Goal: Communication & Community: Answer question/provide support

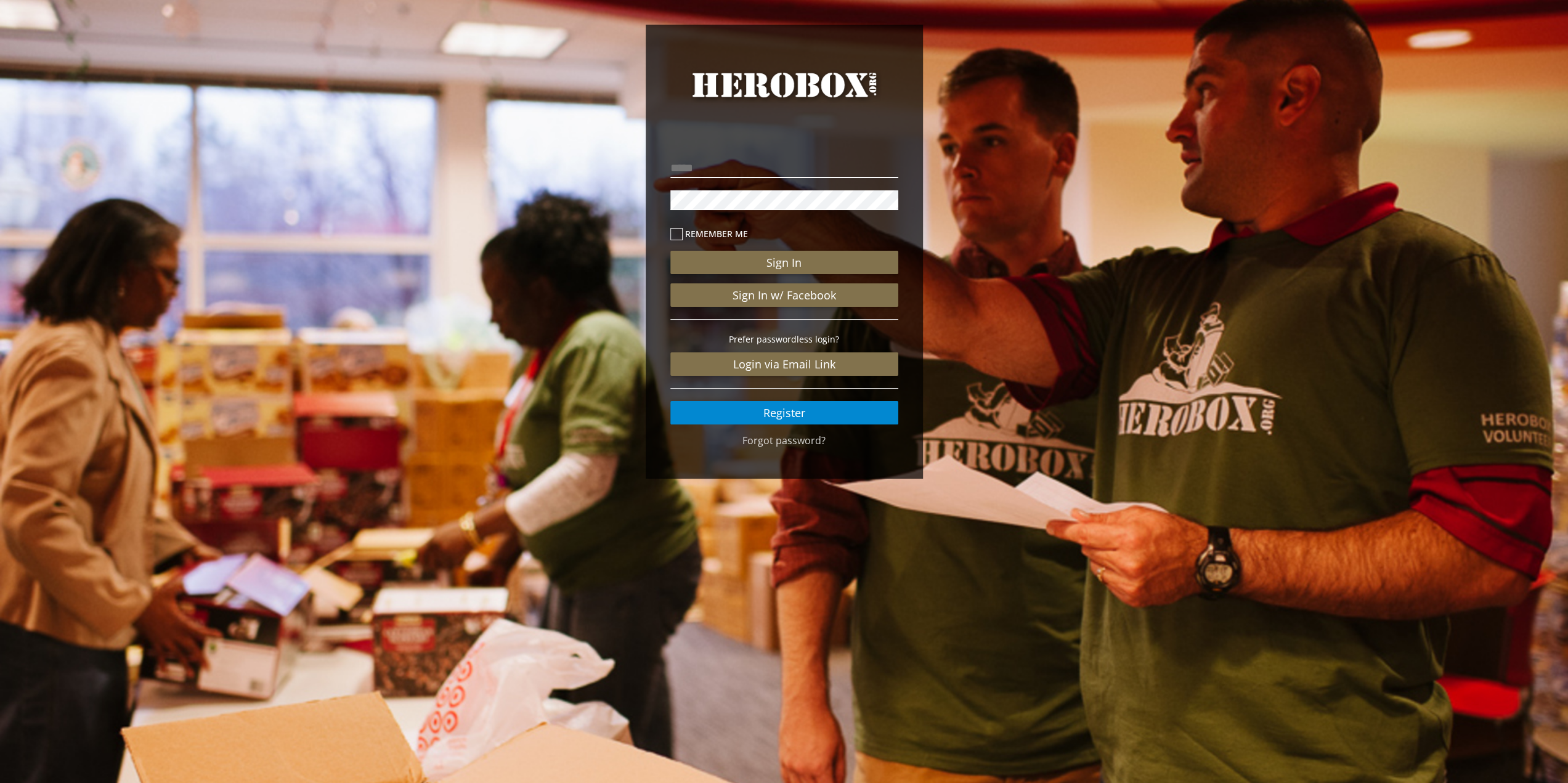
click at [793, 170] on input "email" at bounding box center [784, 168] width 228 height 20
click at [670, 251] on button "Sign In" at bounding box center [784, 262] width 228 height 23
click at [703, 235] on label "Remember me" at bounding box center [784, 234] width 228 height 14
click at [661, 201] on div "**********" at bounding box center [784, 285] width 246 height 297
drag, startPoint x: 836, startPoint y: 164, endPoint x: 573, endPoint y: 174, distance: 263.2
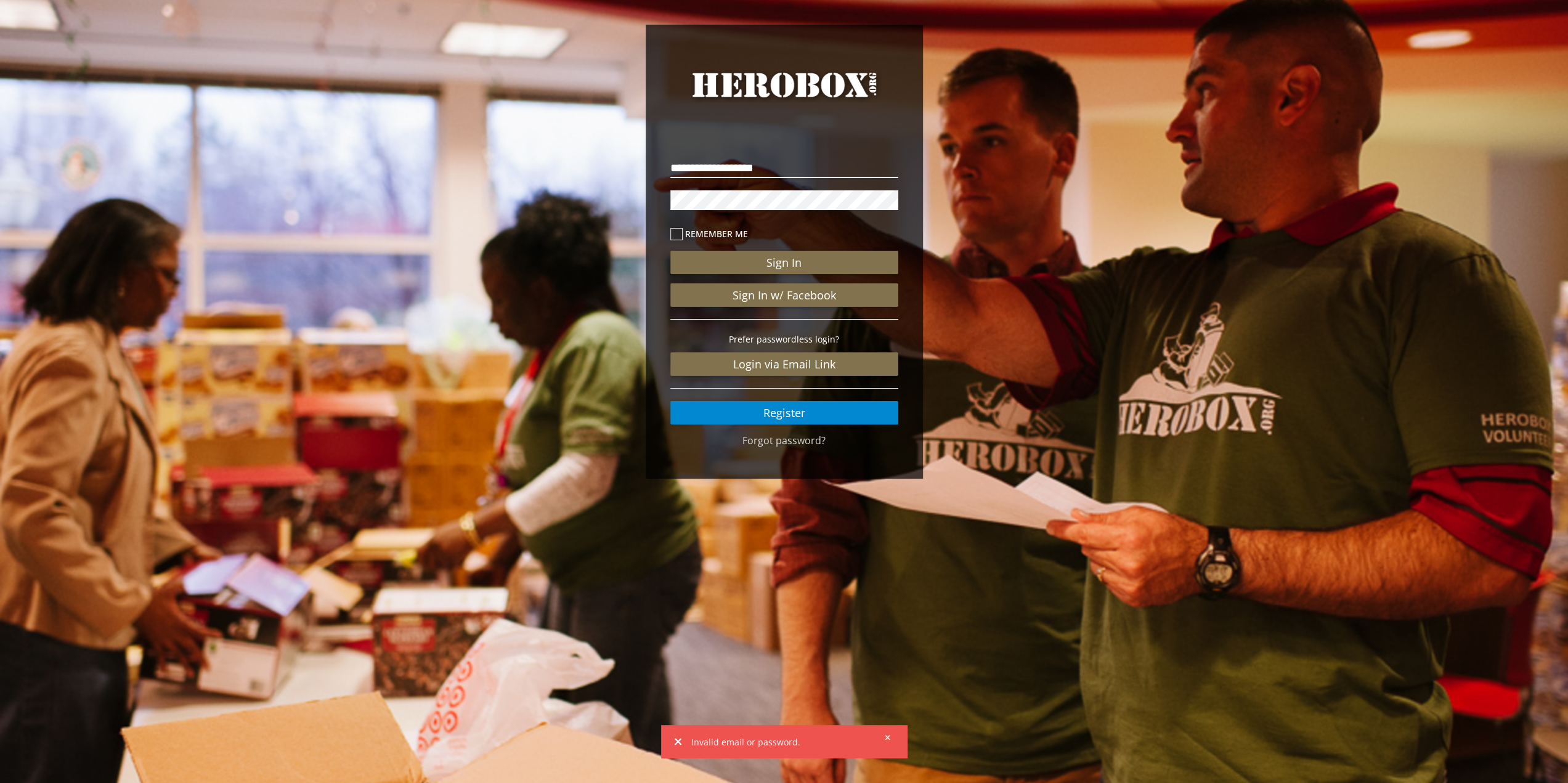
click at [571, 174] on div "**********" at bounding box center [784, 255] width 1568 height 509
type input "**********"
click at [670, 251] on button "Sign In" at bounding box center [784, 262] width 228 height 23
click at [805, 263] on button "Sign In" at bounding box center [784, 262] width 228 height 23
click at [839, 268] on button "Sign In" at bounding box center [784, 262] width 228 height 23
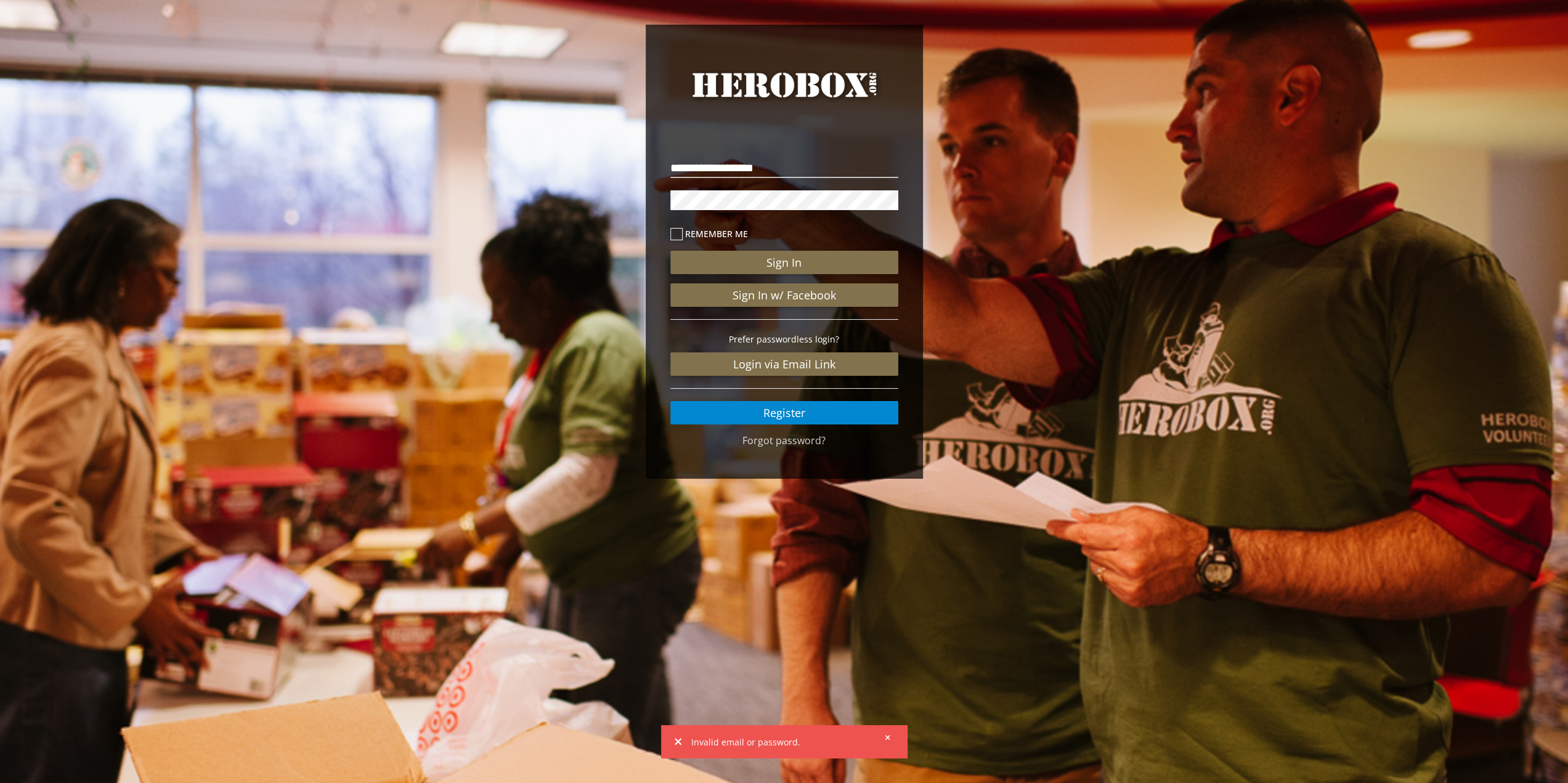
click at [602, 207] on div "**********" at bounding box center [784, 255] width 1568 height 509
click at [670, 251] on button "Sign In" at bounding box center [784, 262] width 228 height 23
click at [882, 737] on button at bounding box center [884, 737] width 15 height 15
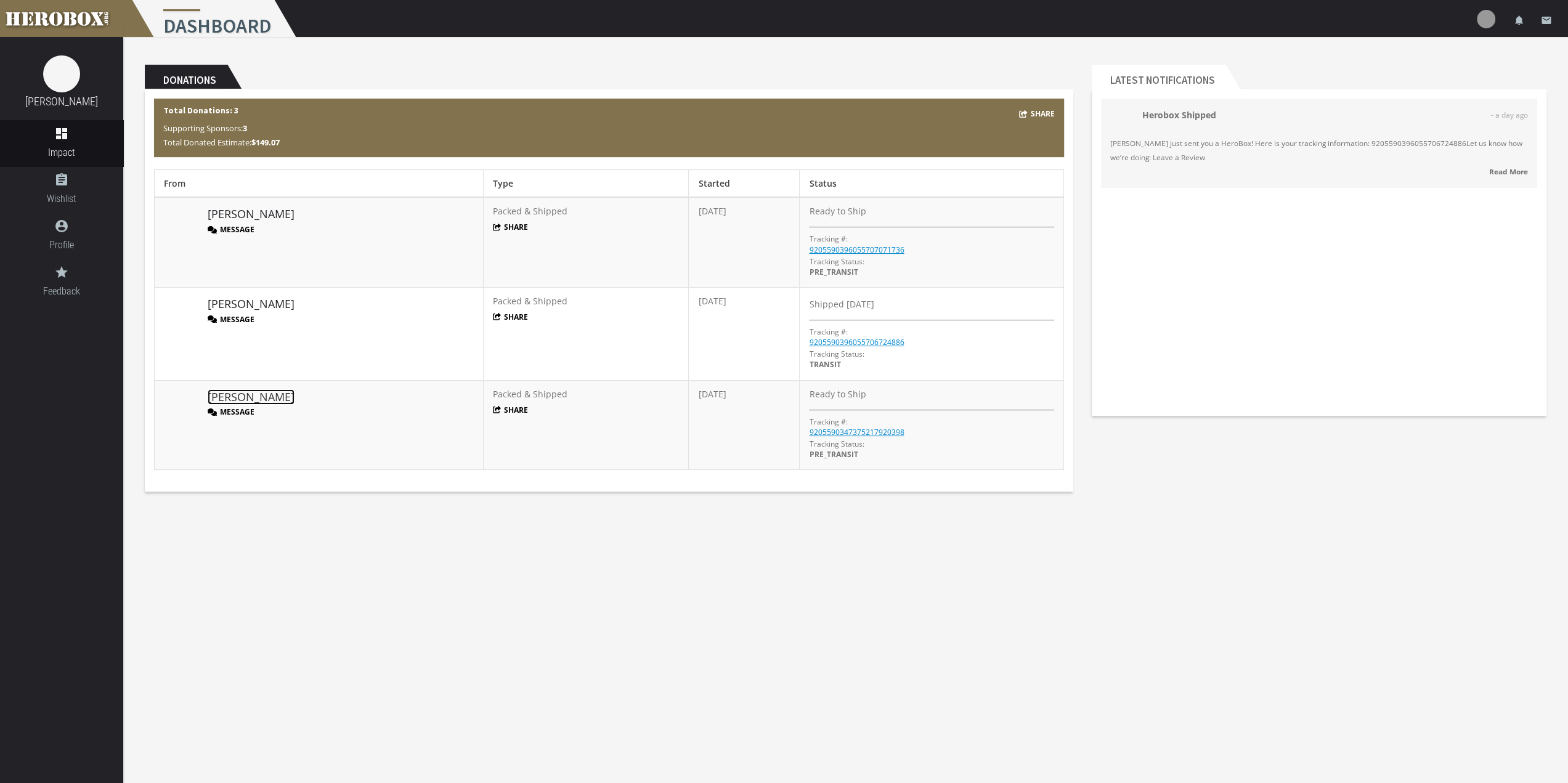
click at [222, 397] on link "[PERSON_NAME]" at bounding box center [251, 397] width 87 height 16
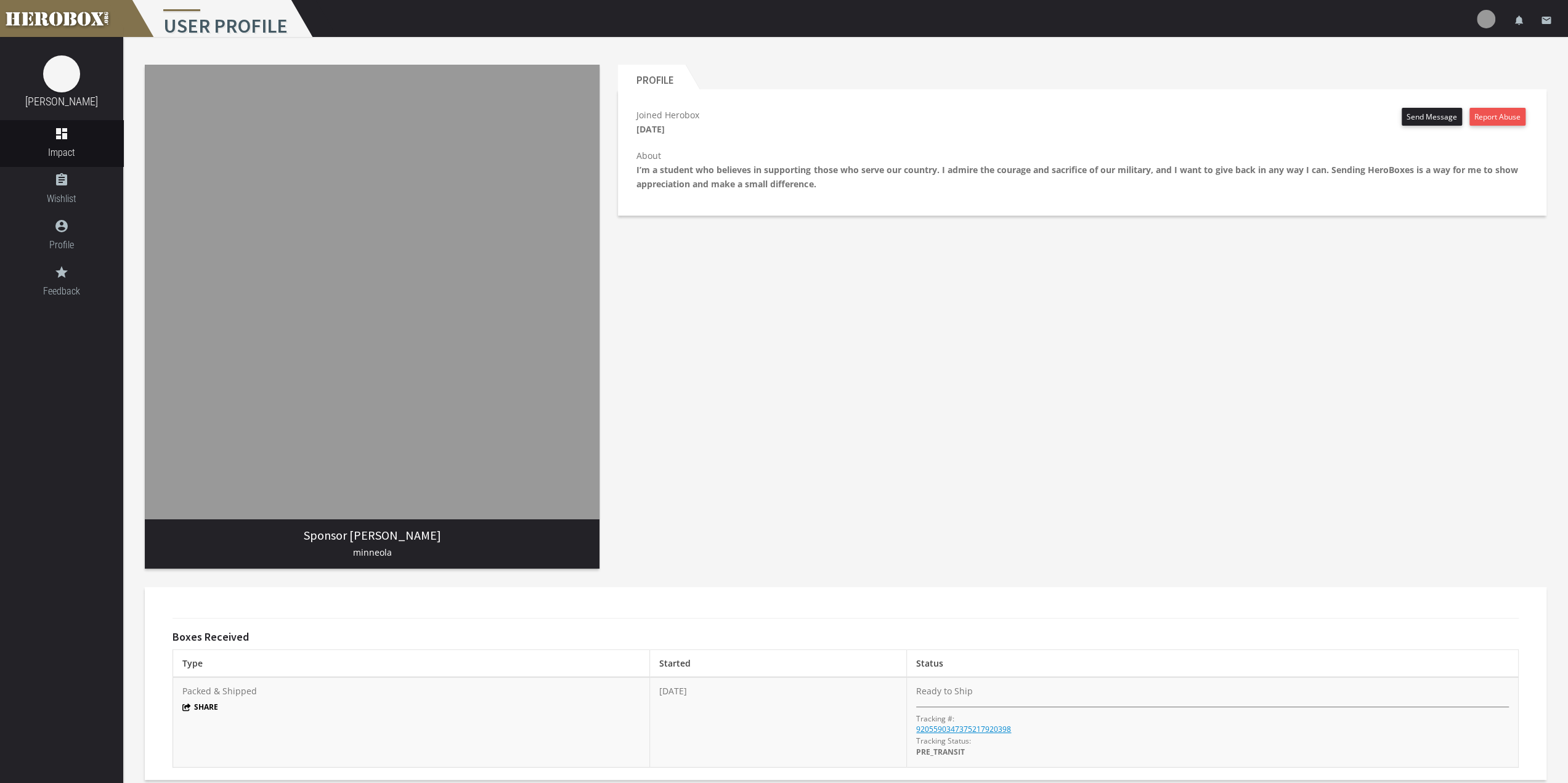
scroll to position [5, 0]
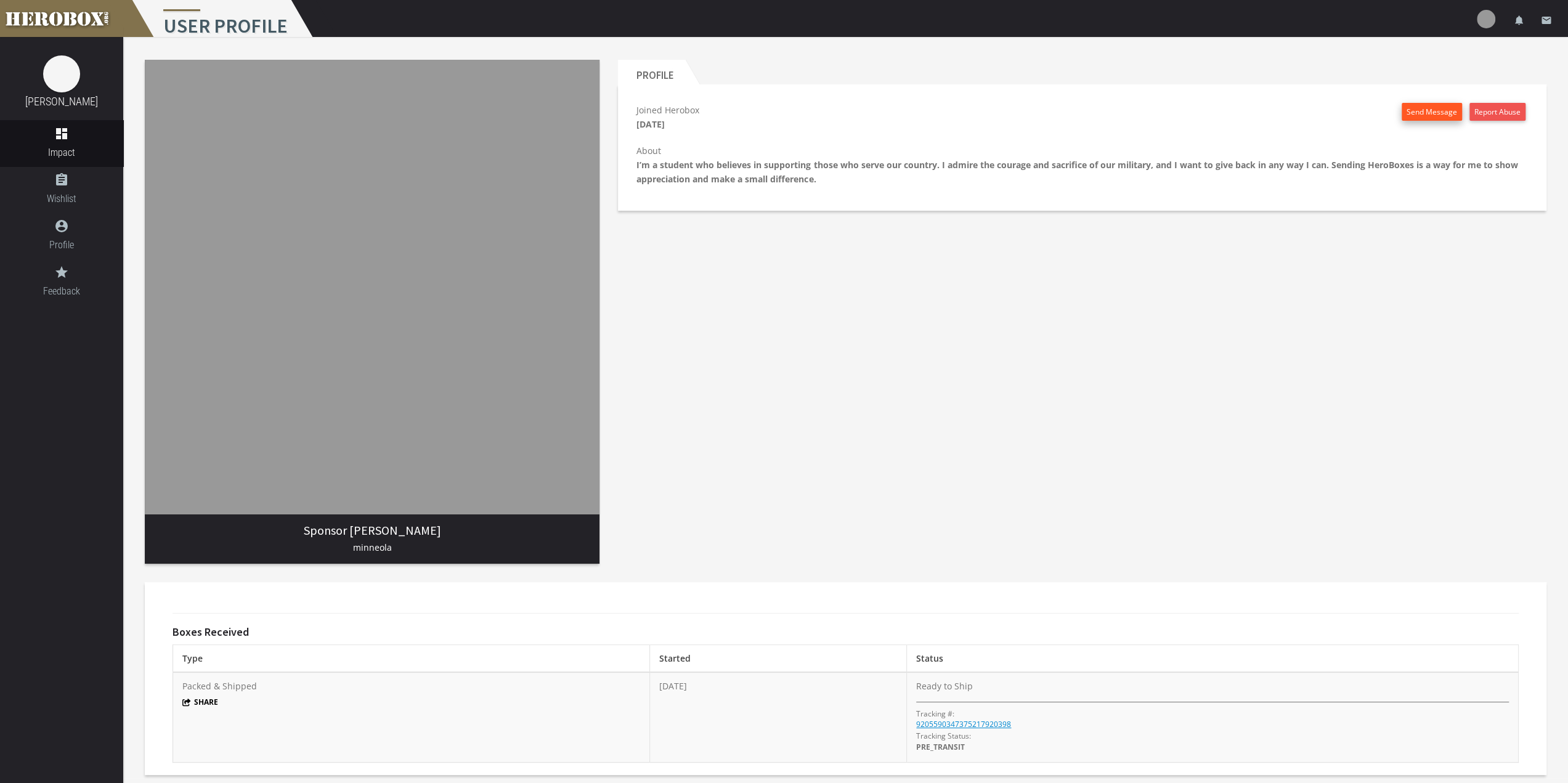
click at [1425, 106] on button "Send Message" at bounding box center [1431, 111] width 60 height 18
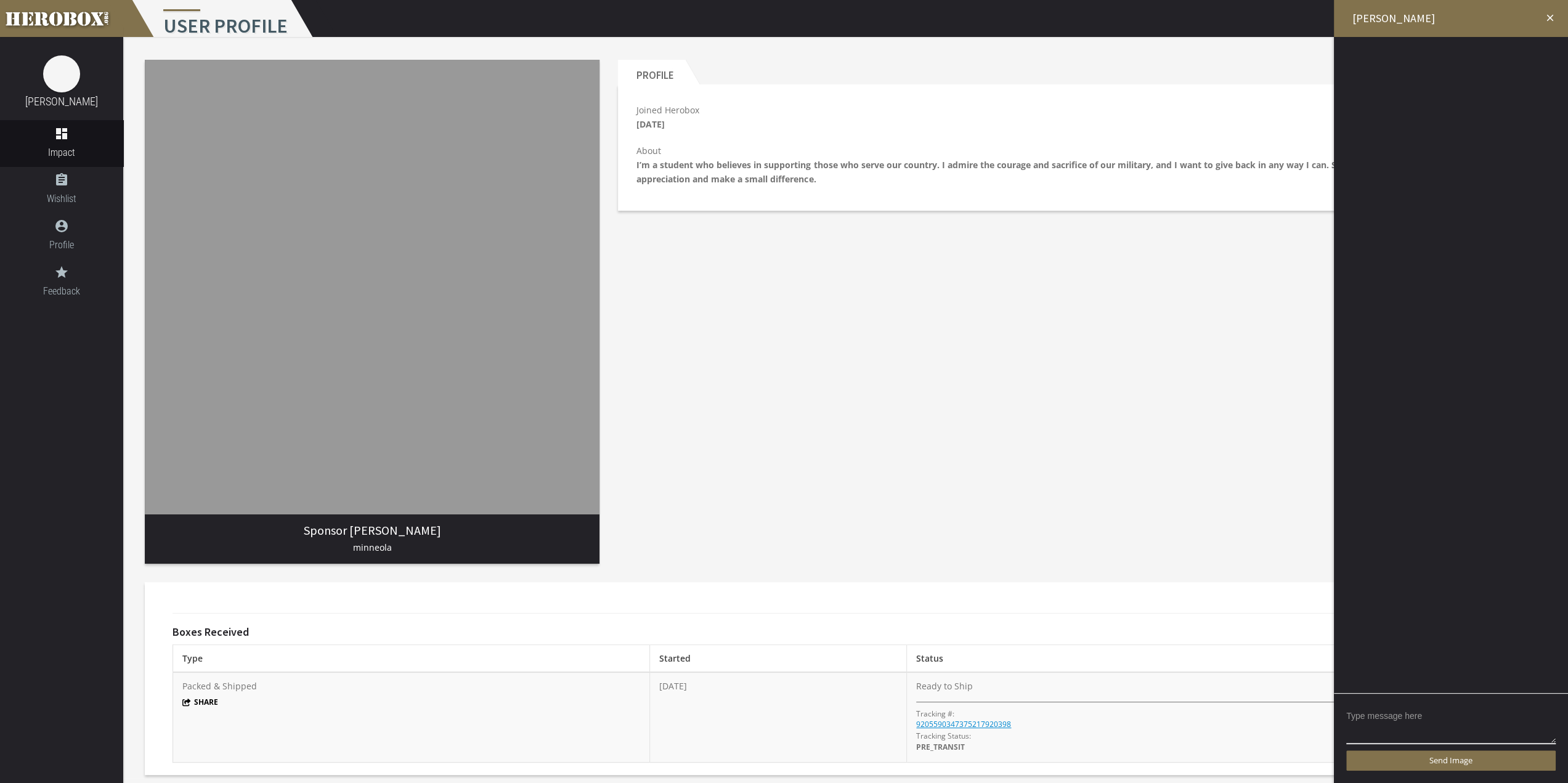
click at [1392, 407] on div at bounding box center [1451, 428] width 234 height 783
drag, startPoint x: 1430, startPoint y: 278, endPoint x: 1420, endPoint y: 192, distance: 86.6
click at [1425, 215] on div at bounding box center [1451, 428] width 234 height 783
drag, startPoint x: 1420, startPoint y: 192, endPoint x: 1433, endPoint y: 152, distance: 42.1
click at [1423, 177] on div at bounding box center [1451, 428] width 234 height 783
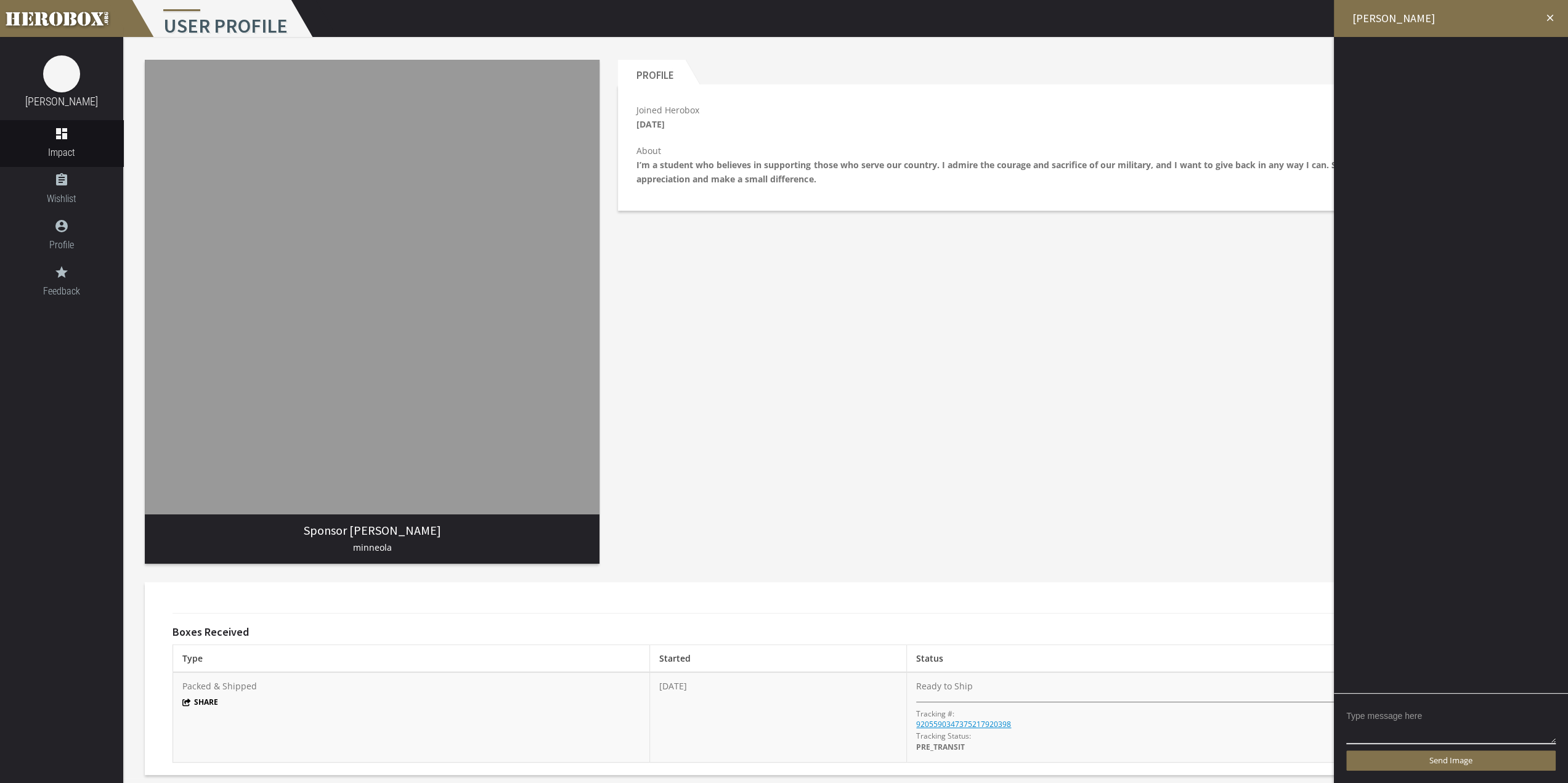
click at [1550, 19] on icon "close" at bounding box center [1550, 18] width 11 height 11
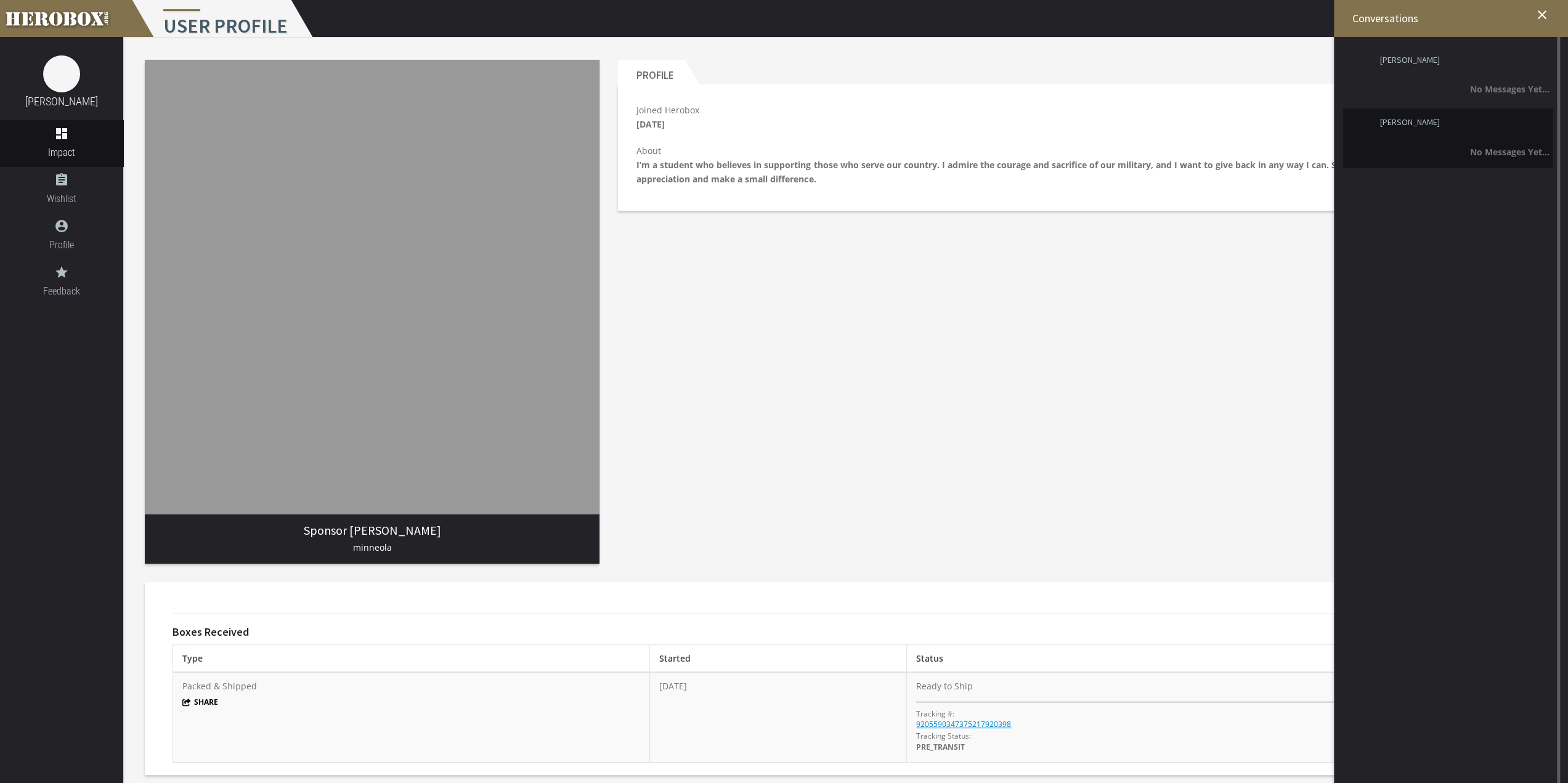
click at [1489, 117] on li "[PERSON_NAME] No Messages Yet..." at bounding box center [1448, 137] width 210 height 59
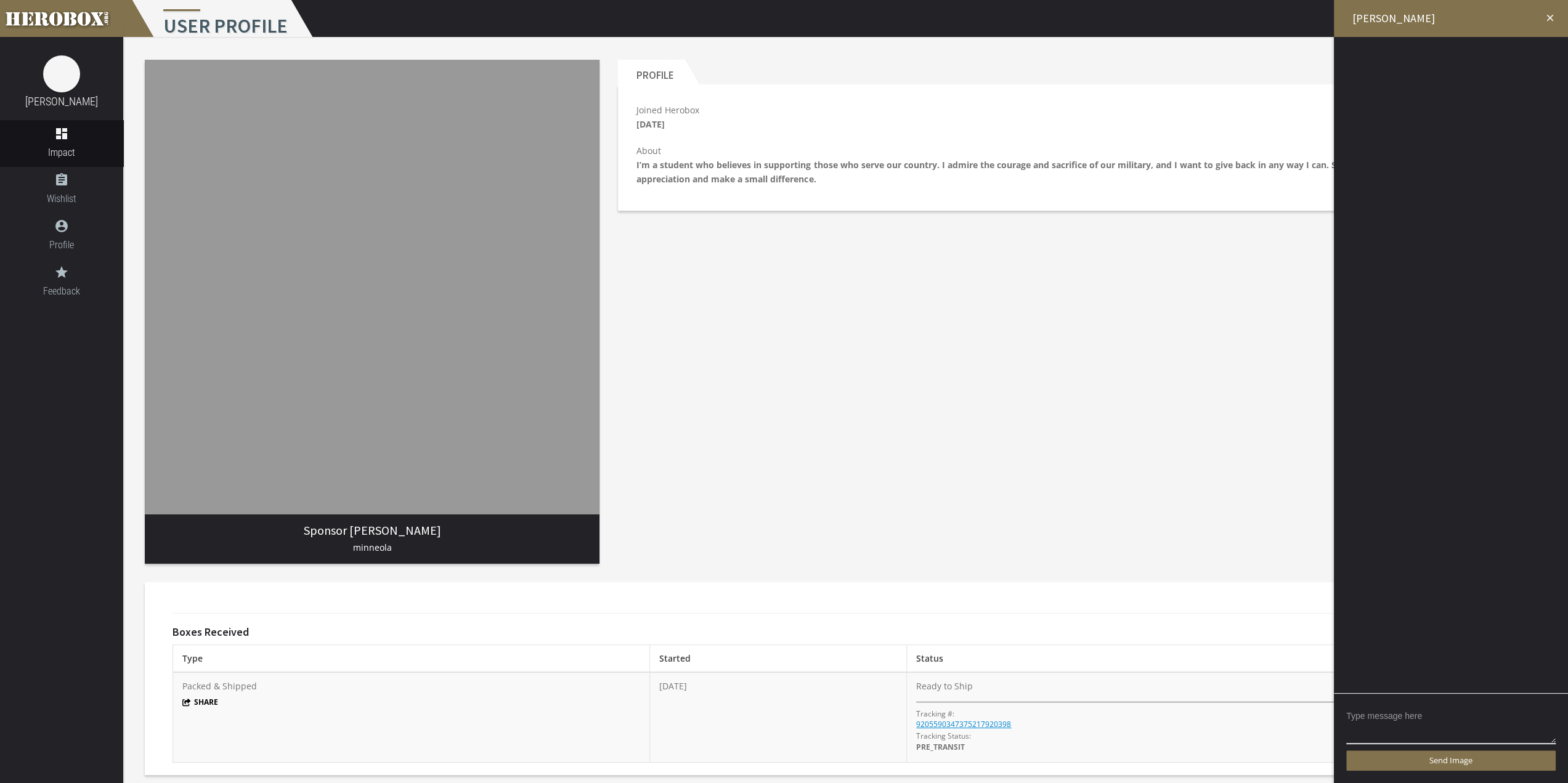
click at [389, 542] on span "minneola" at bounding box center [372, 547] width 39 height 11
click at [382, 545] on span "minneola" at bounding box center [372, 547] width 39 height 11
click at [369, 531] on h3 "Sponsor [PERSON_NAME]" at bounding box center [372, 530] width 435 height 13
click at [305, 464] on div "Sponsor [PERSON_NAME] [GEOGRAPHIC_DATA]" at bounding box center [373, 311] width 455 height 504
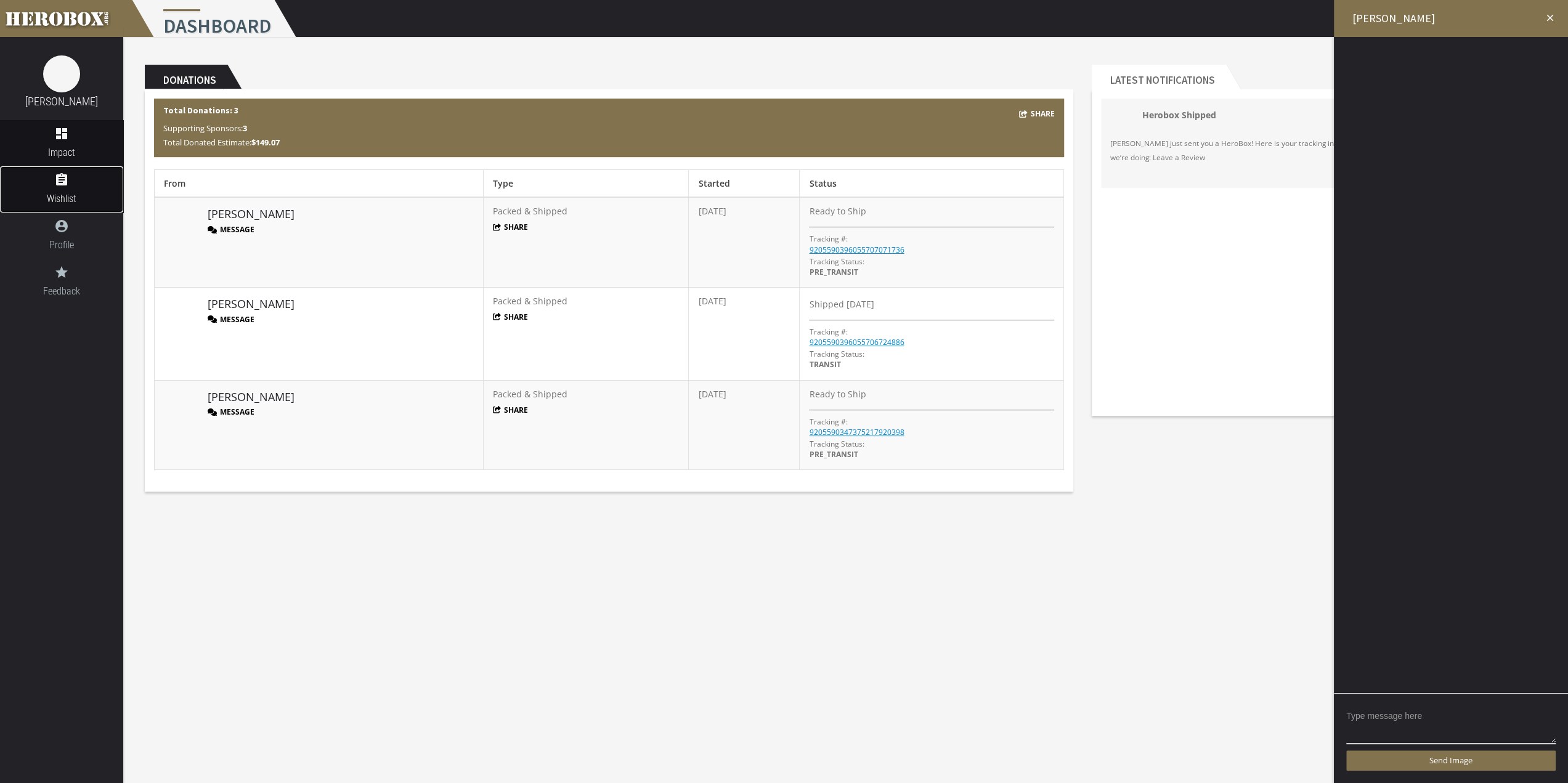
click at [87, 178] on icon "assignment" at bounding box center [61, 179] width 123 height 15
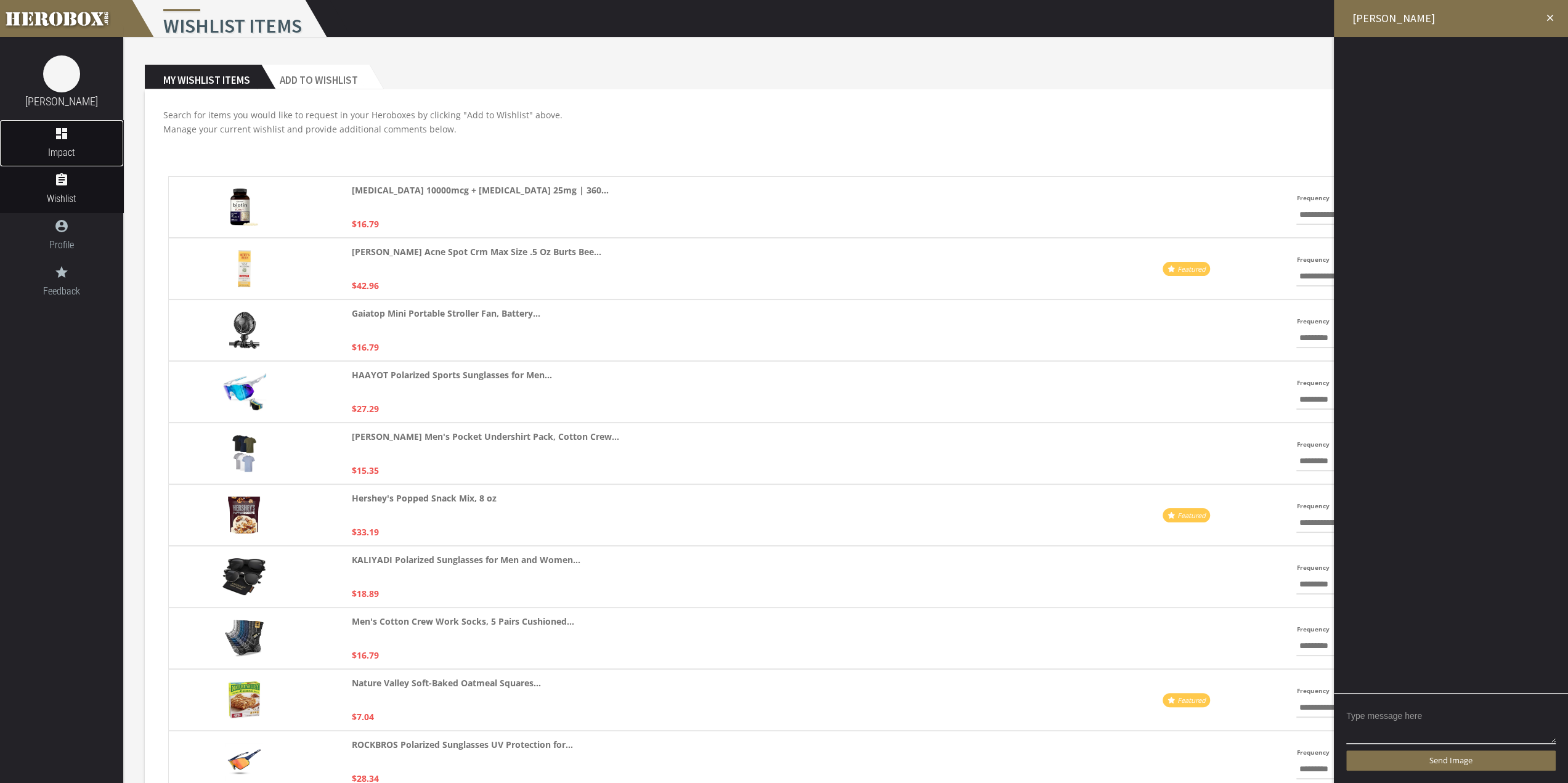
click at [77, 151] on span "Impact" at bounding box center [61, 153] width 123 height 15
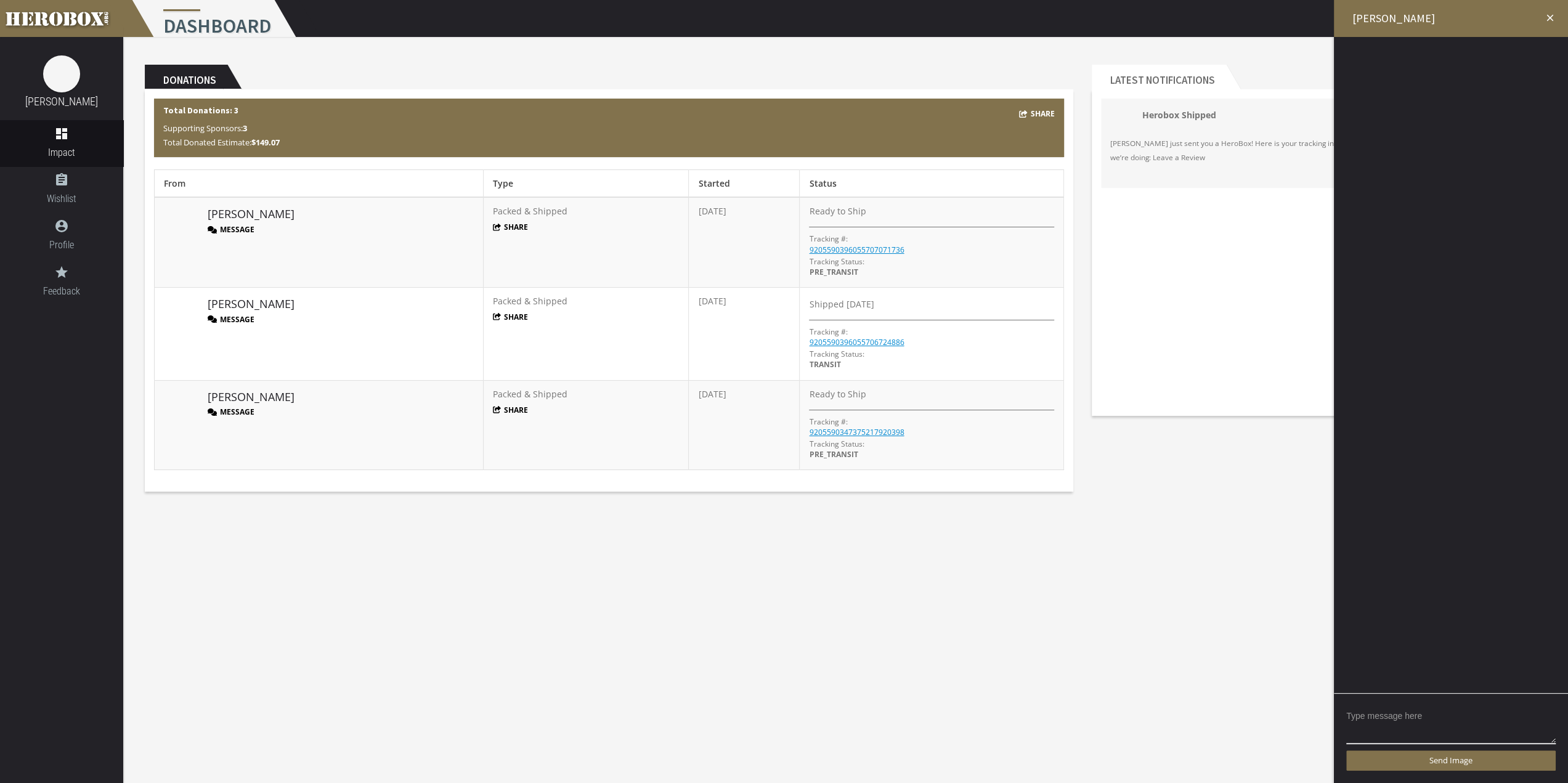
click at [1545, 18] on icon "close" at bounding box center [1550, 18] width 11 height 11
click at [1545, 18] on icon "close" at bounding box center [1541, 15] width 15 height 15
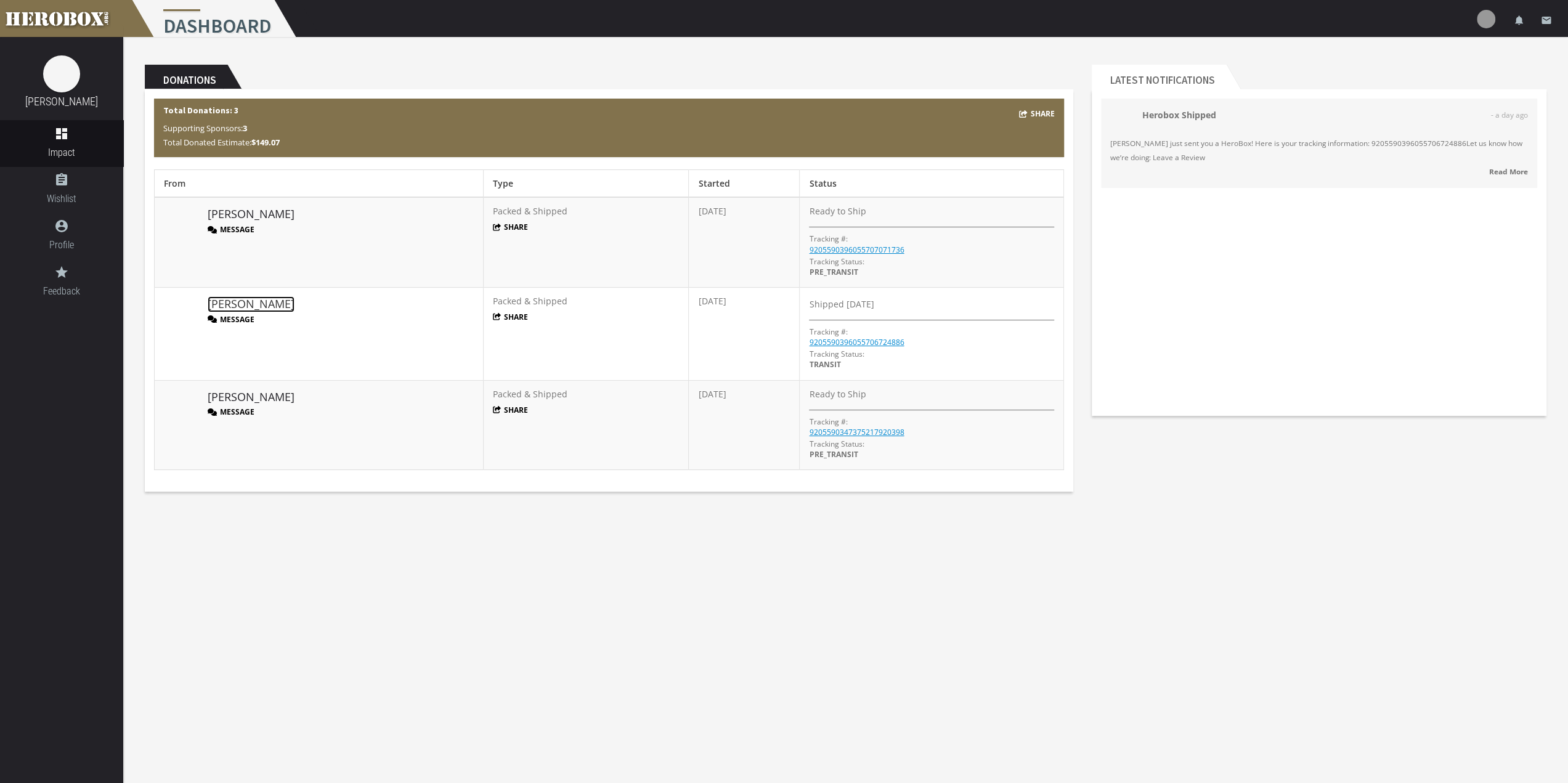
click at [236, 303] on link "[PERSON_NAME]" at bounding box center [251, 304] width 87 height 16
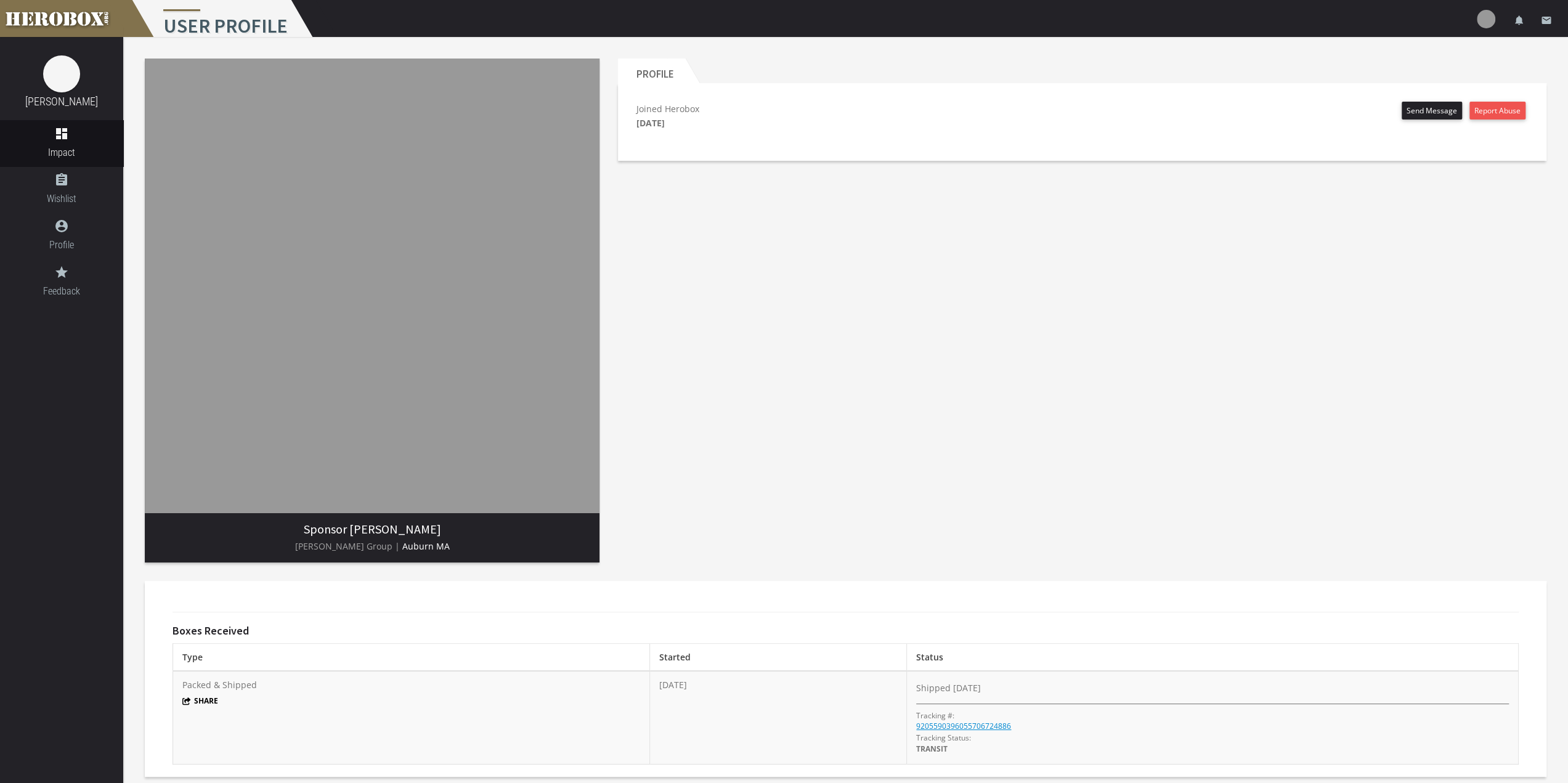
scroll to position [8, 0]
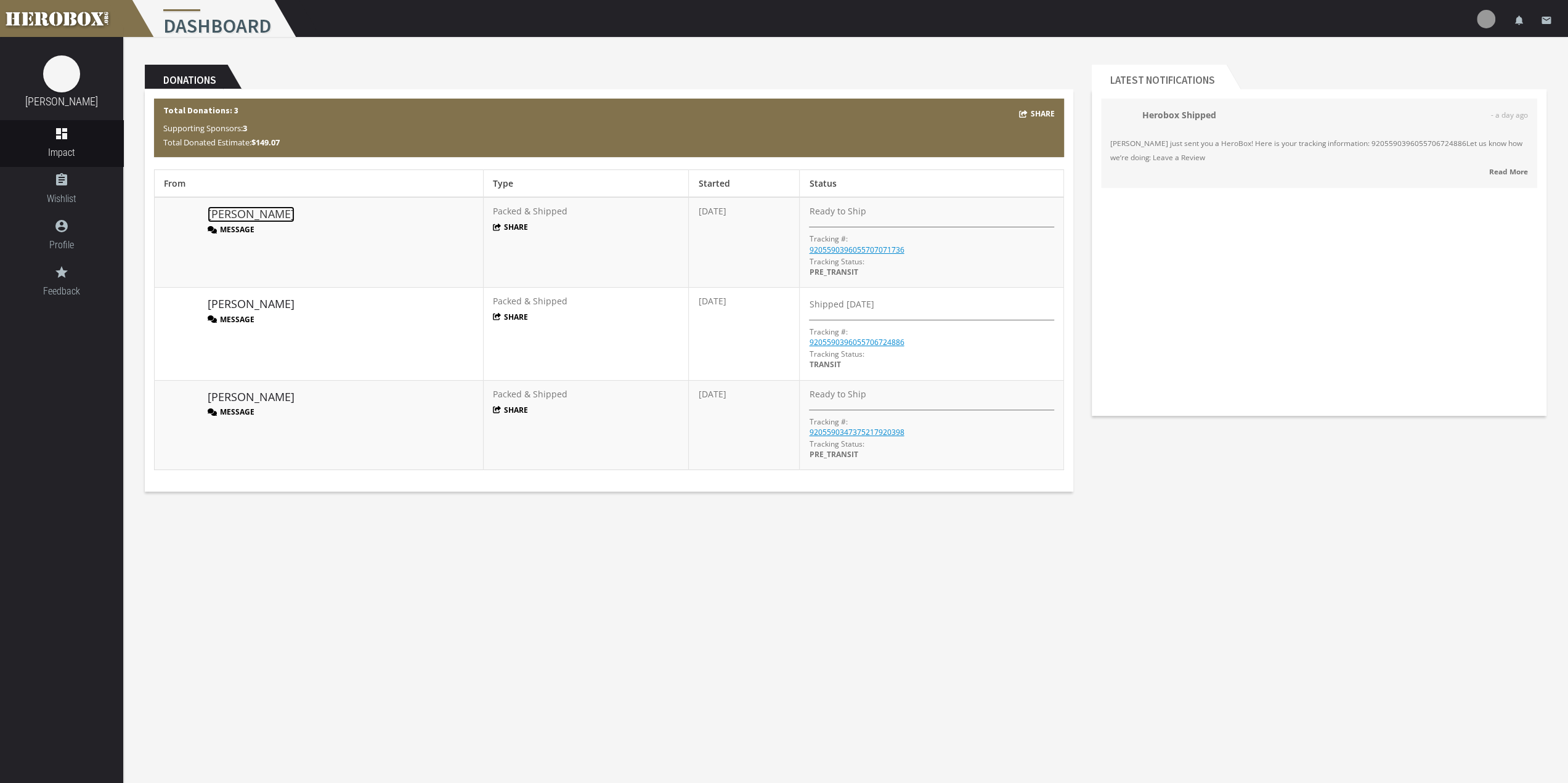
click at [238, 217] on link "[PERSON_NAME]" at bounding box center [251, 214] width 87 height 16
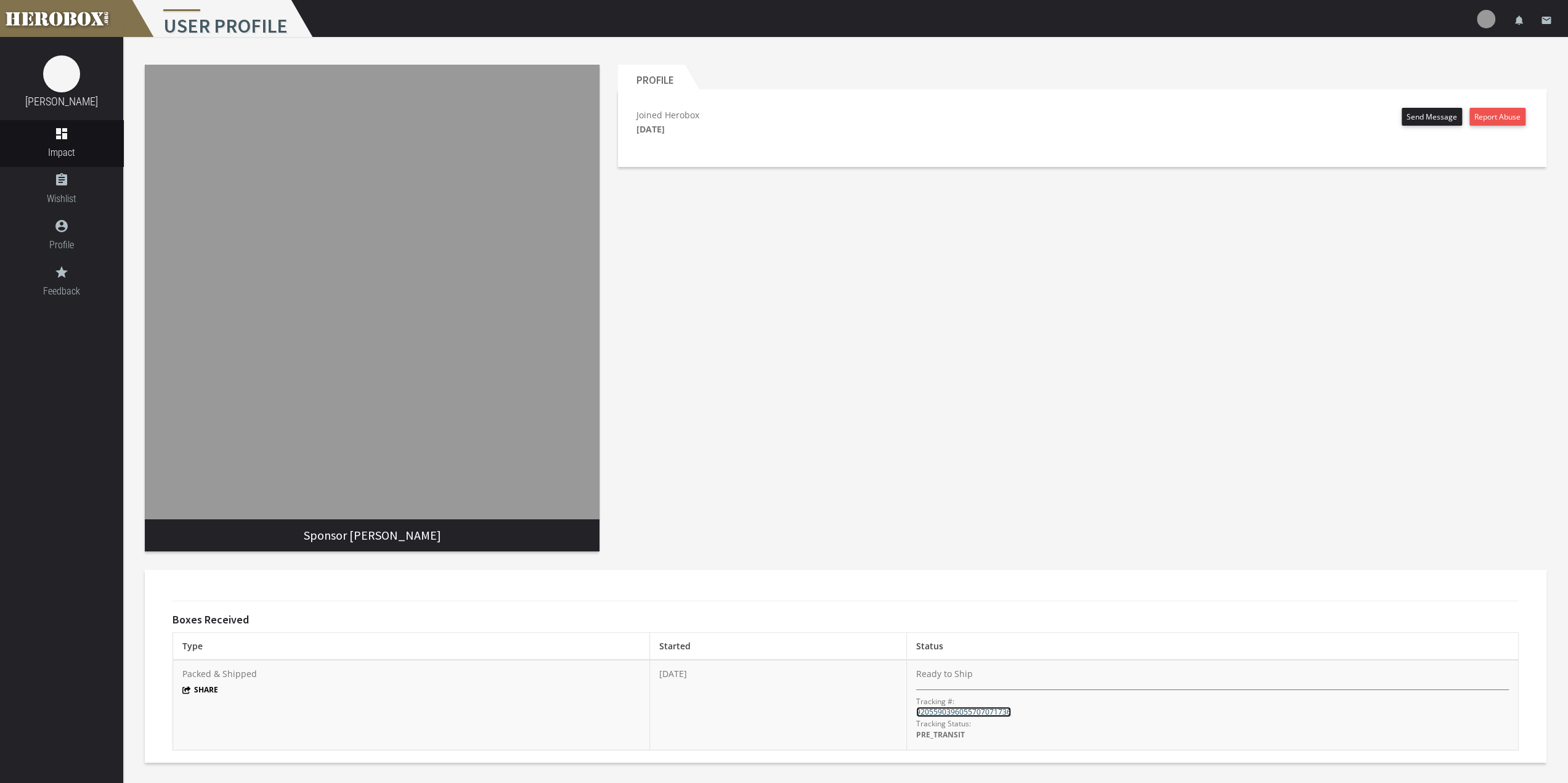
click at [1003, 711] on link "9205590396055707071736" at bounding box center [964, 711] width 95 height 11
click at [55, 88] on img at bounding box center [61, 74] width 37 height 37
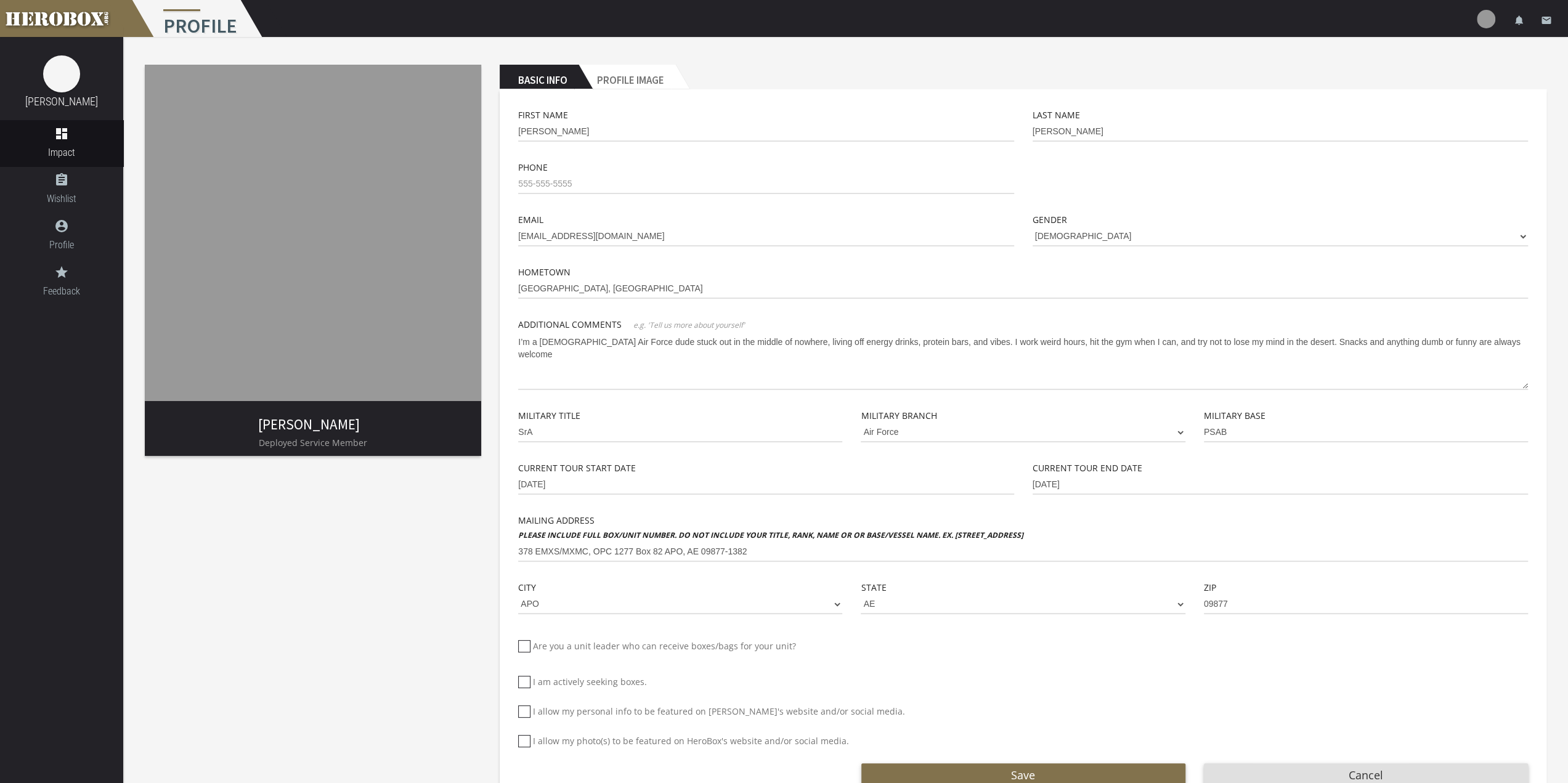
click at [407, 190] on img at bounding box center [313, 232] width 336 height 336
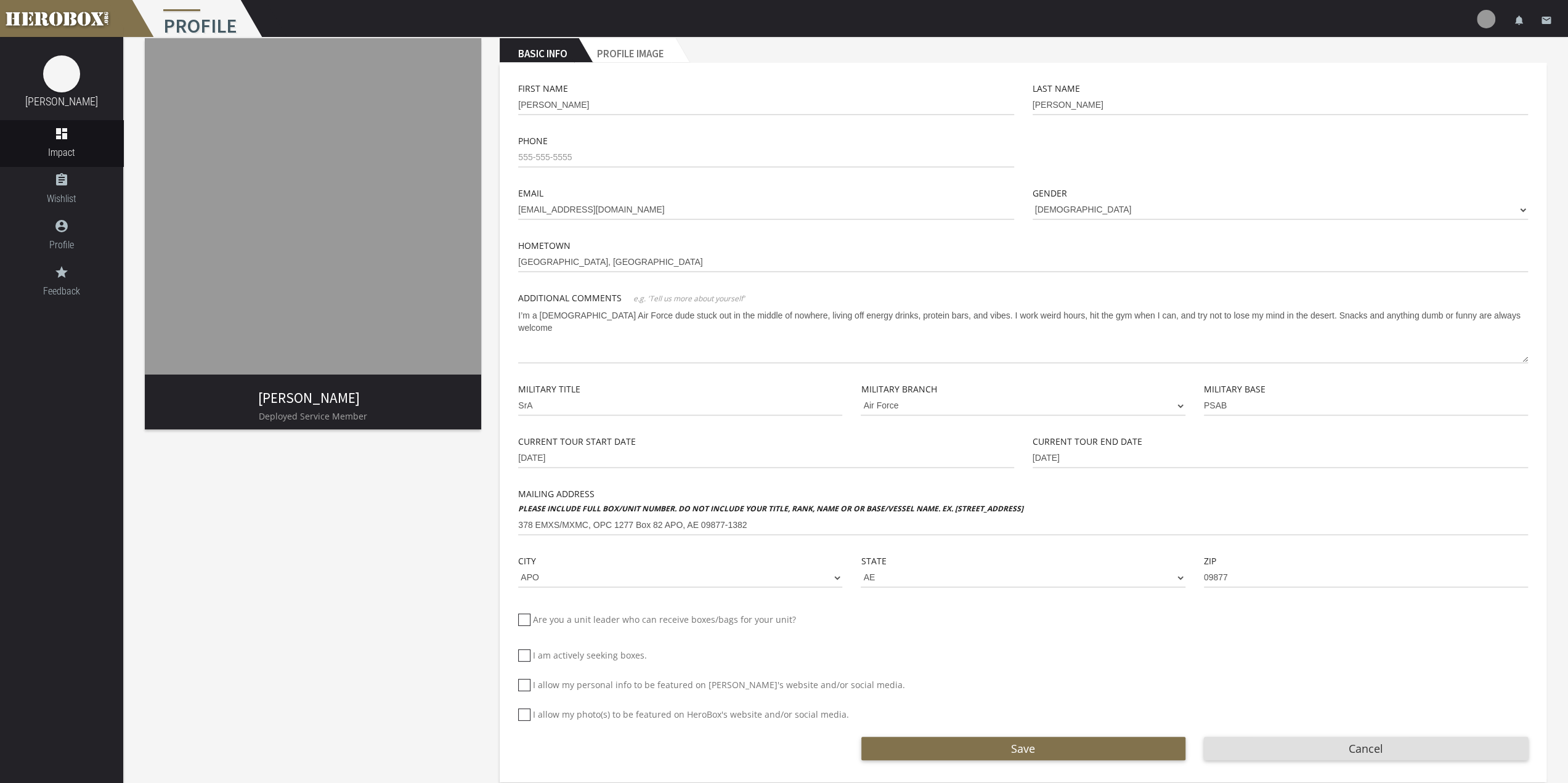
scroll to position [38, 0]
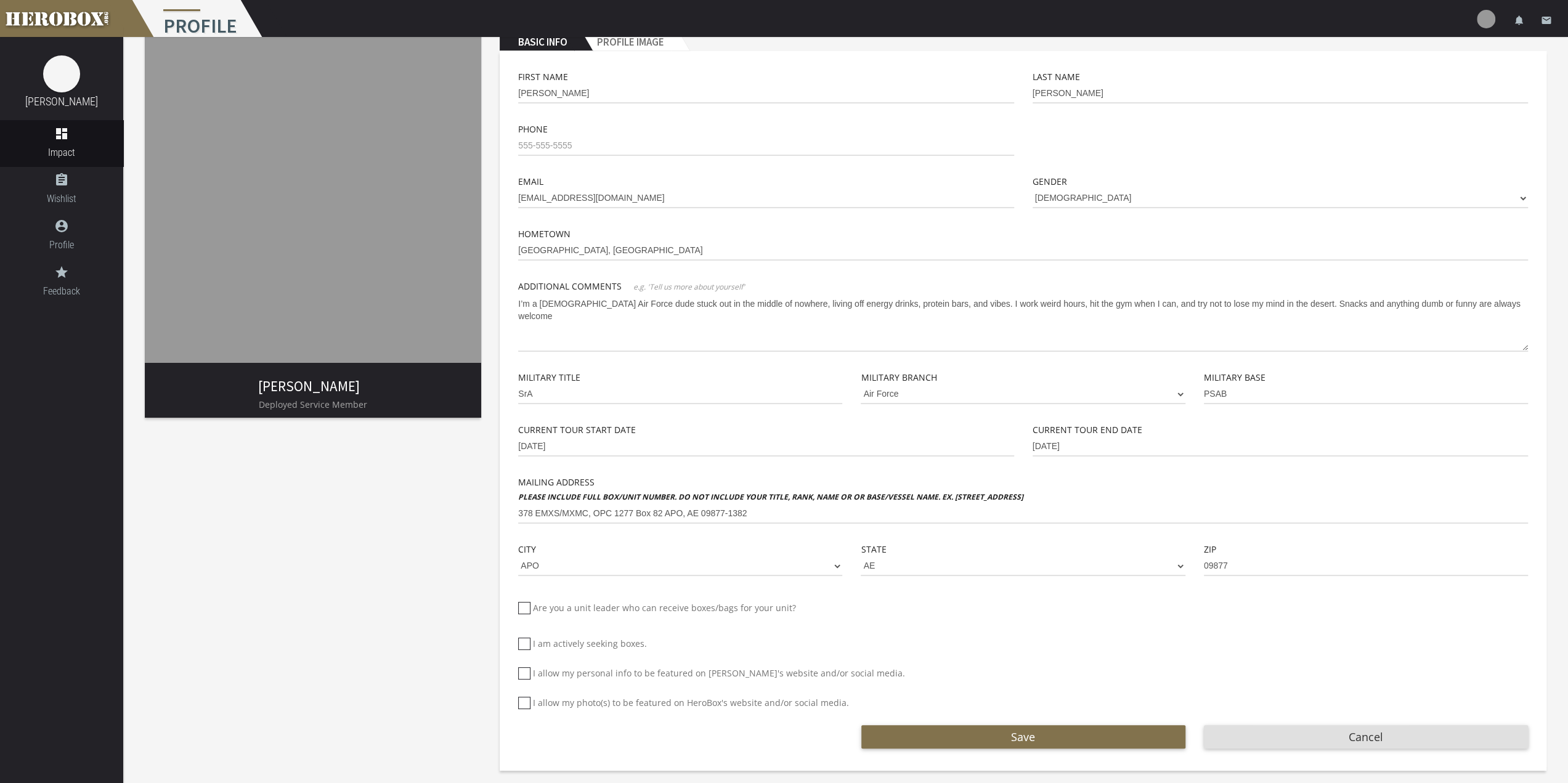
click at [351, 207] on img at bounding box center [313, 194] width 336 height 336
click at [75, 95] on link "[PERSON_NAME]" at bounding box center [61, 101] width 73 height 13
click at [58, 90] on img at bounding box center [61, 74] width 37 height 37
click at [64, 225] on icon "account_circle" at bounding box center [61, 226] width 123 height 15
click at [1554, 25] on link "email" at bounding box center [1546, 18] width 25 height 37
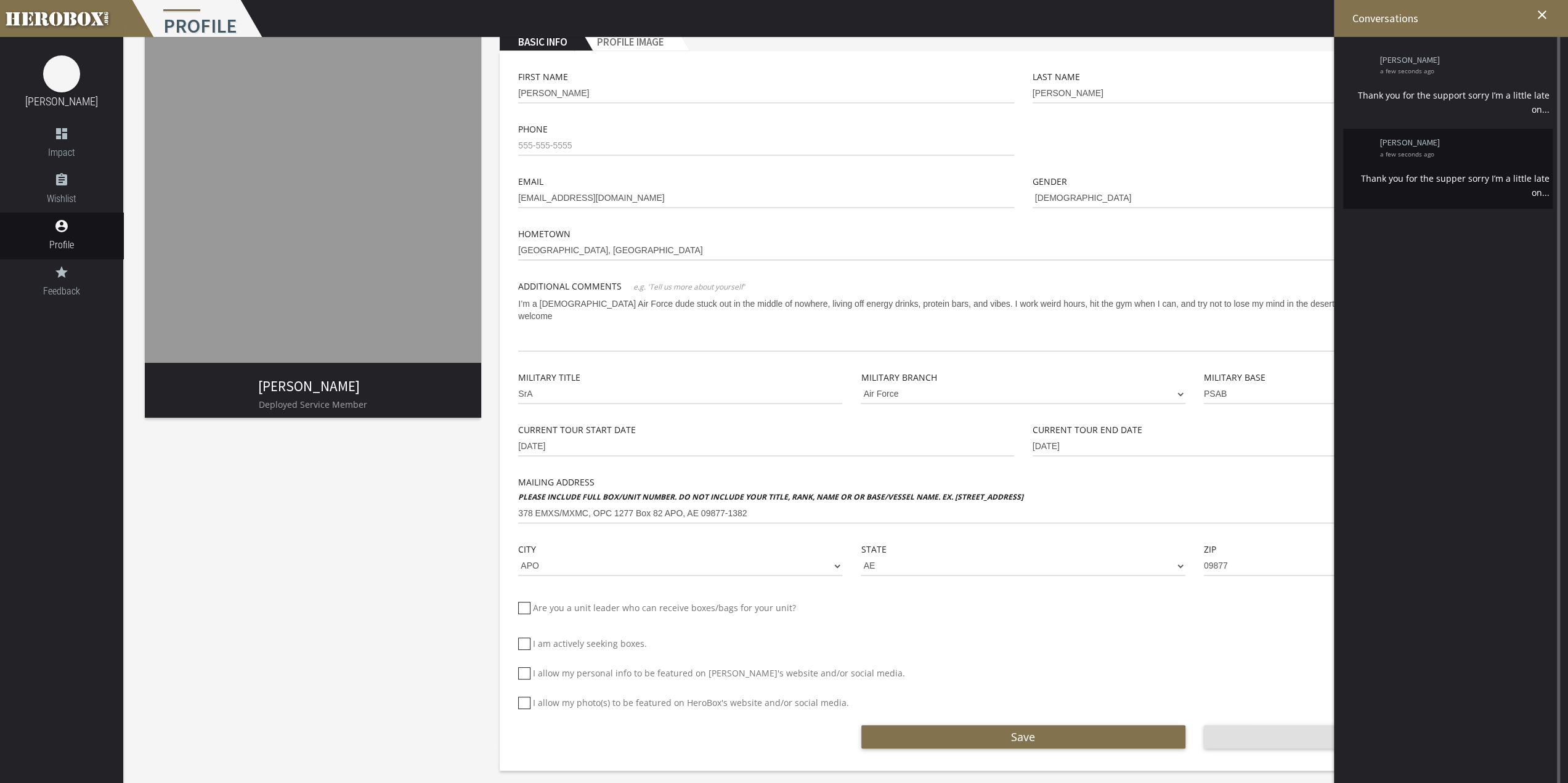
click at [1453, 186] on li "[PERSON_NAME] a few seconds ago Thank you for the supper sorry I’m a little lat…" at bounding box center [1448, 168] width 210 height 79
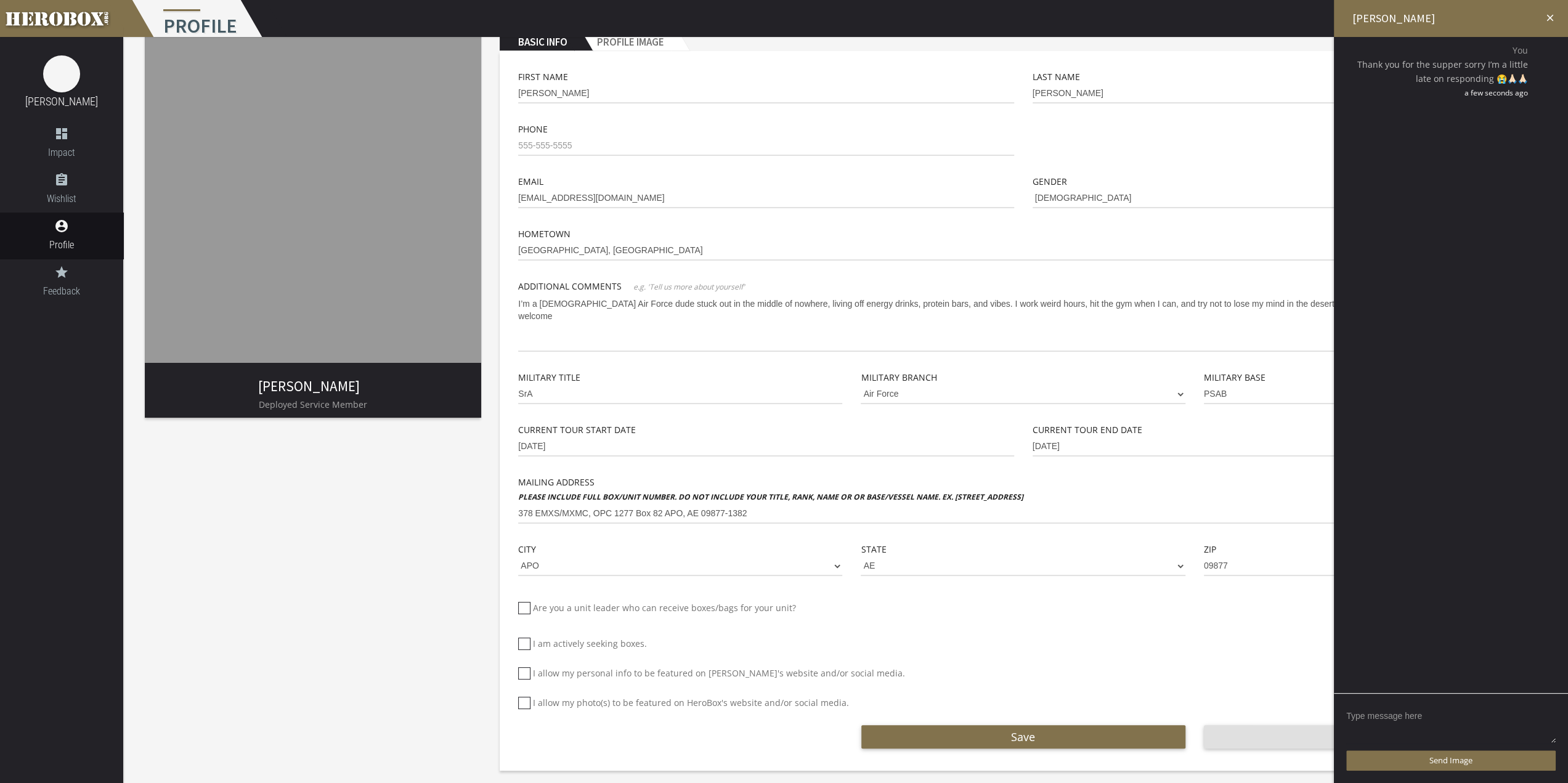
click at [1540, 727] on textarea at bounding box center [1451, 725] width 210 height 38
type textarea "Support**"
click at [1520, 766] on button "Send Message" at bounding box center [1451, 760] width 210 height 20
click at [1548, 15] on icon "close" at bounding box center [1550, 18] width 11 height 11
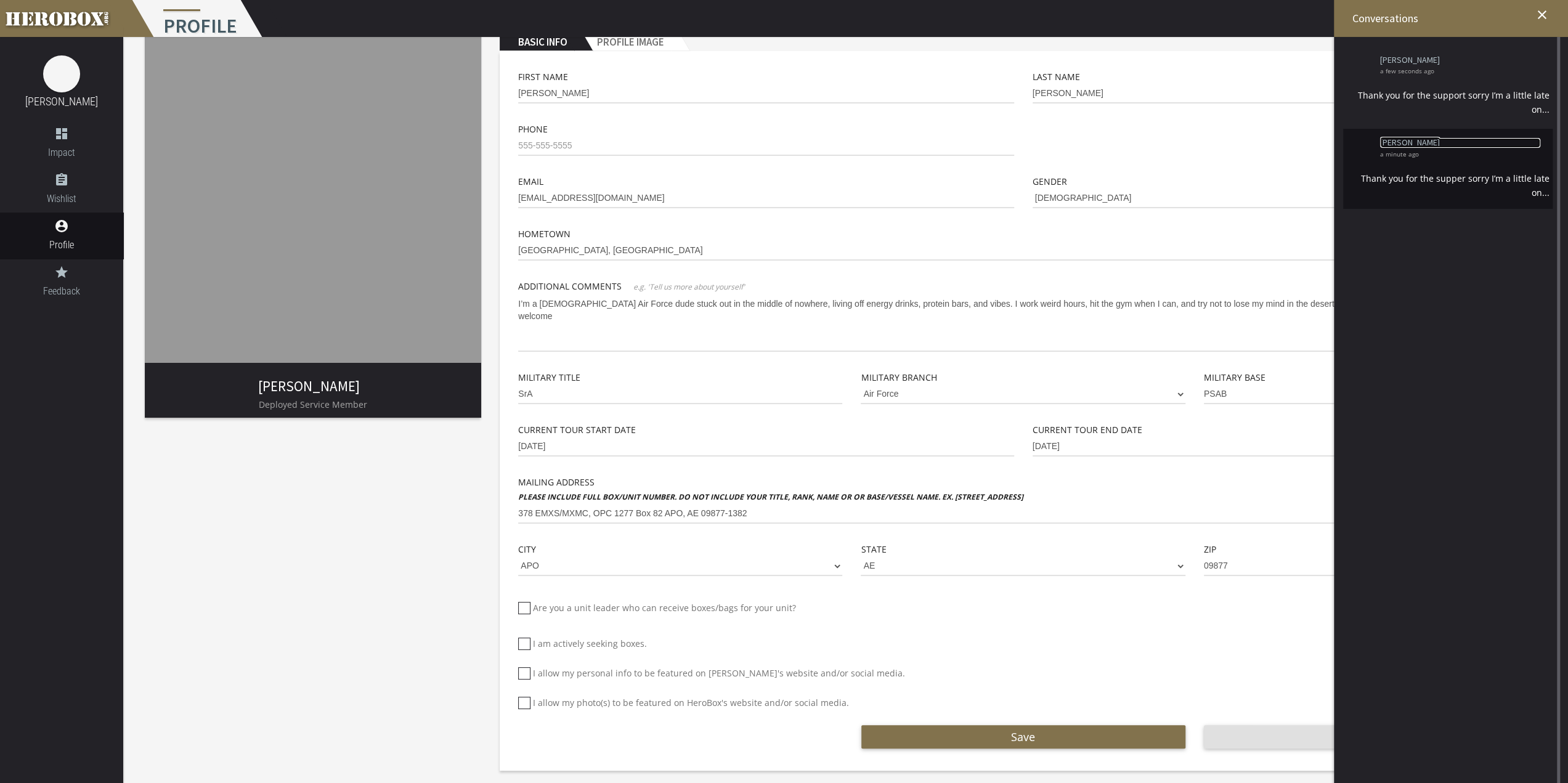
click at [1489, 147] on link "[PERSON_NAME]" at bounding box center [1460, 143] width 160 height 10
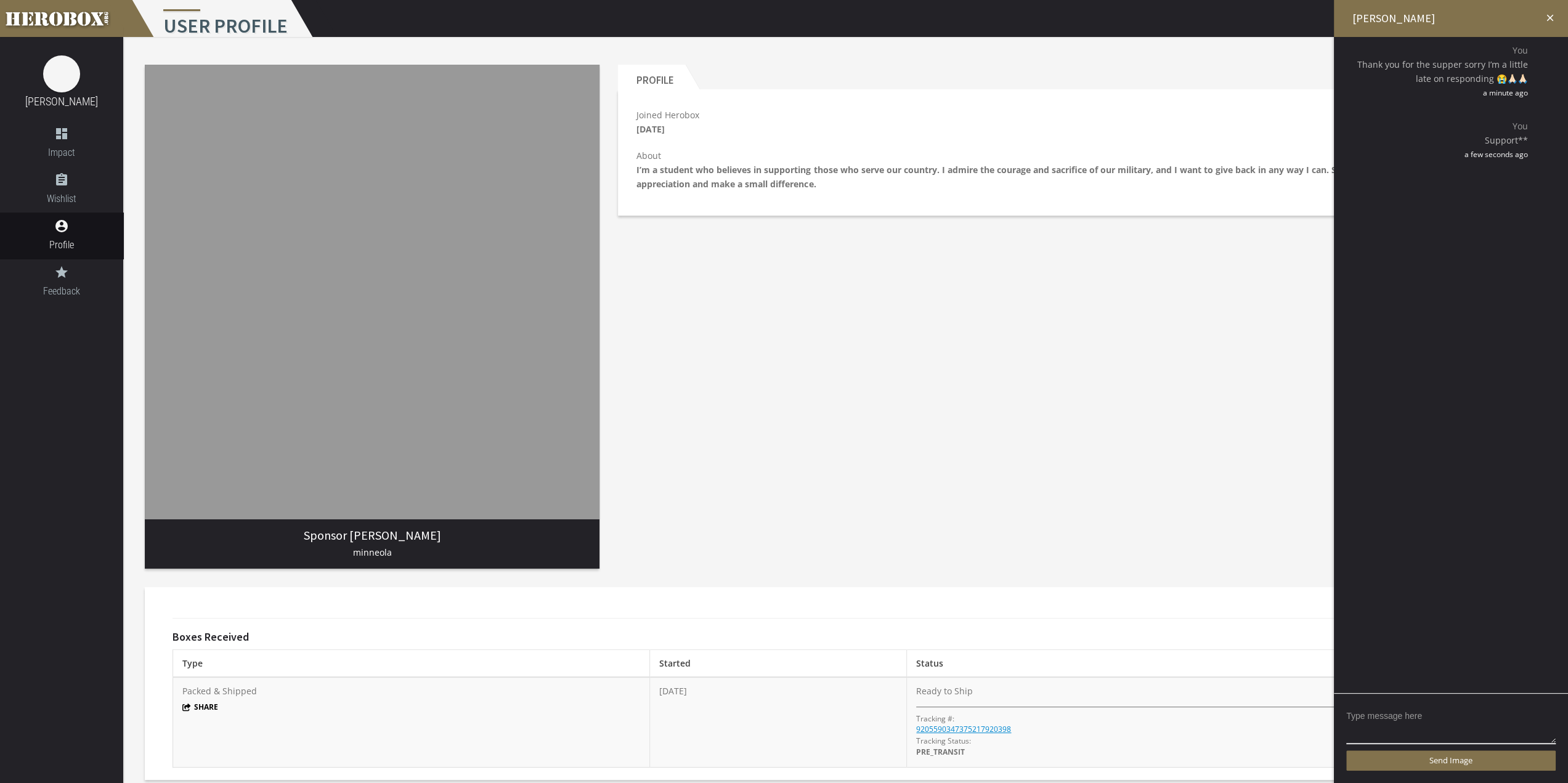
click at [1552, 17] on icon "close" at bounding box center [1550, 18] width 11 height 11
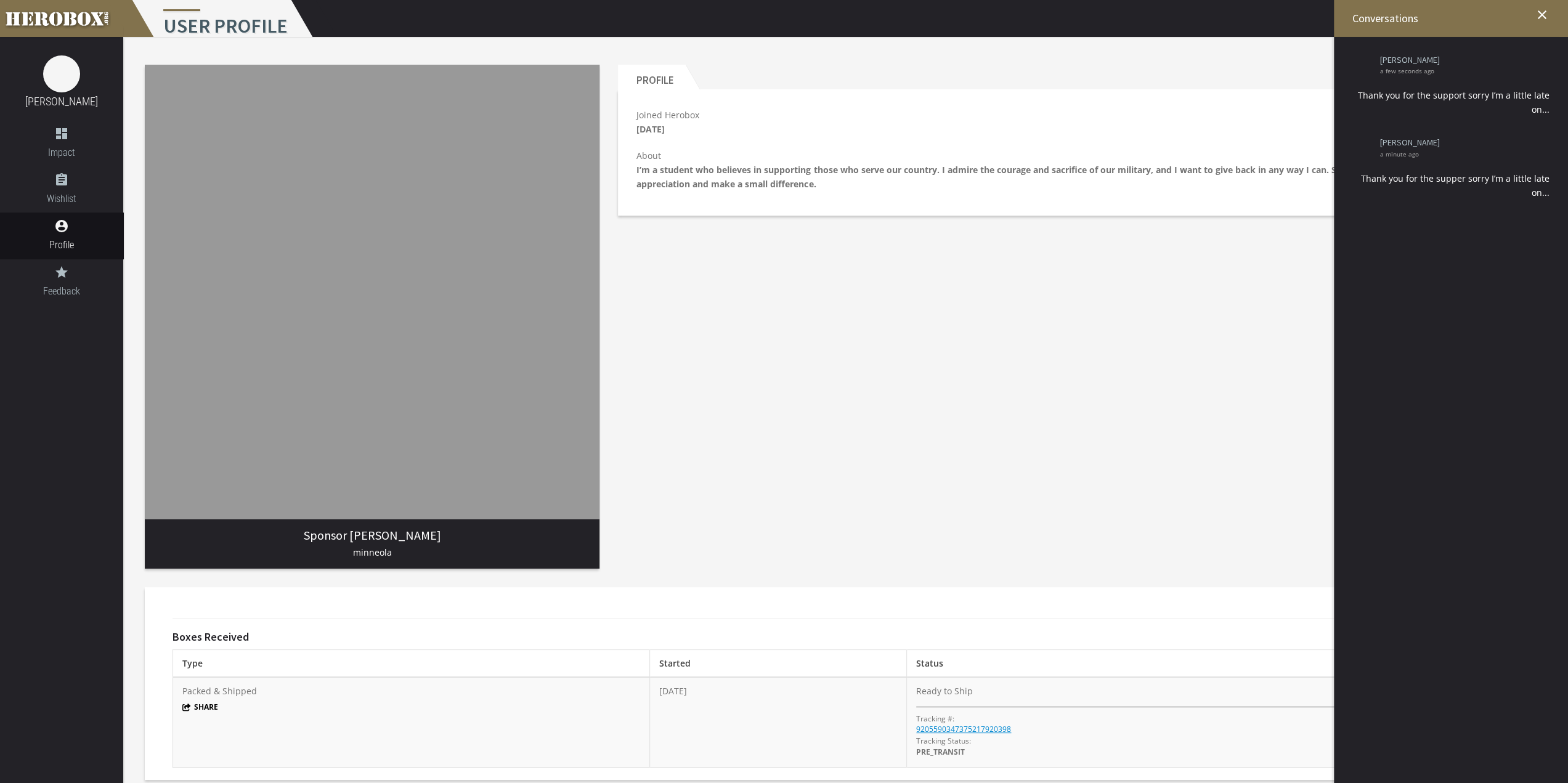
click at [1185, 245] on div "Profile Joined Herobox [DATE] Send Message Report Abuse About I’m a student who…" at bounding box center [1082, 317] width 947 height 523
click at [1535, 13] on icon "close" at bounding box center [1541, 15] width 15 height 15
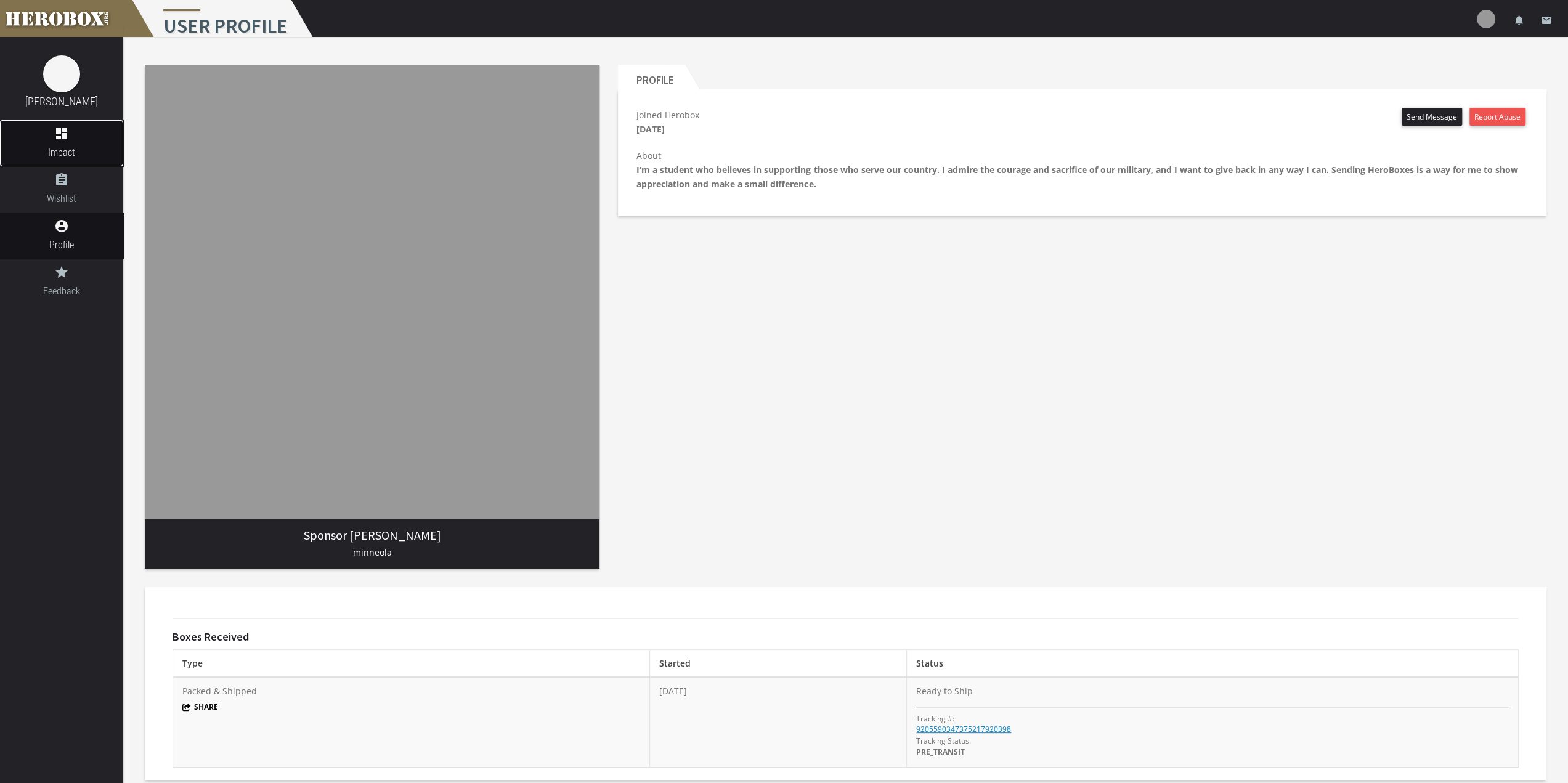
click at [69, 148] on span "Impact" at bounding box center [61, 153] width 123 height 15
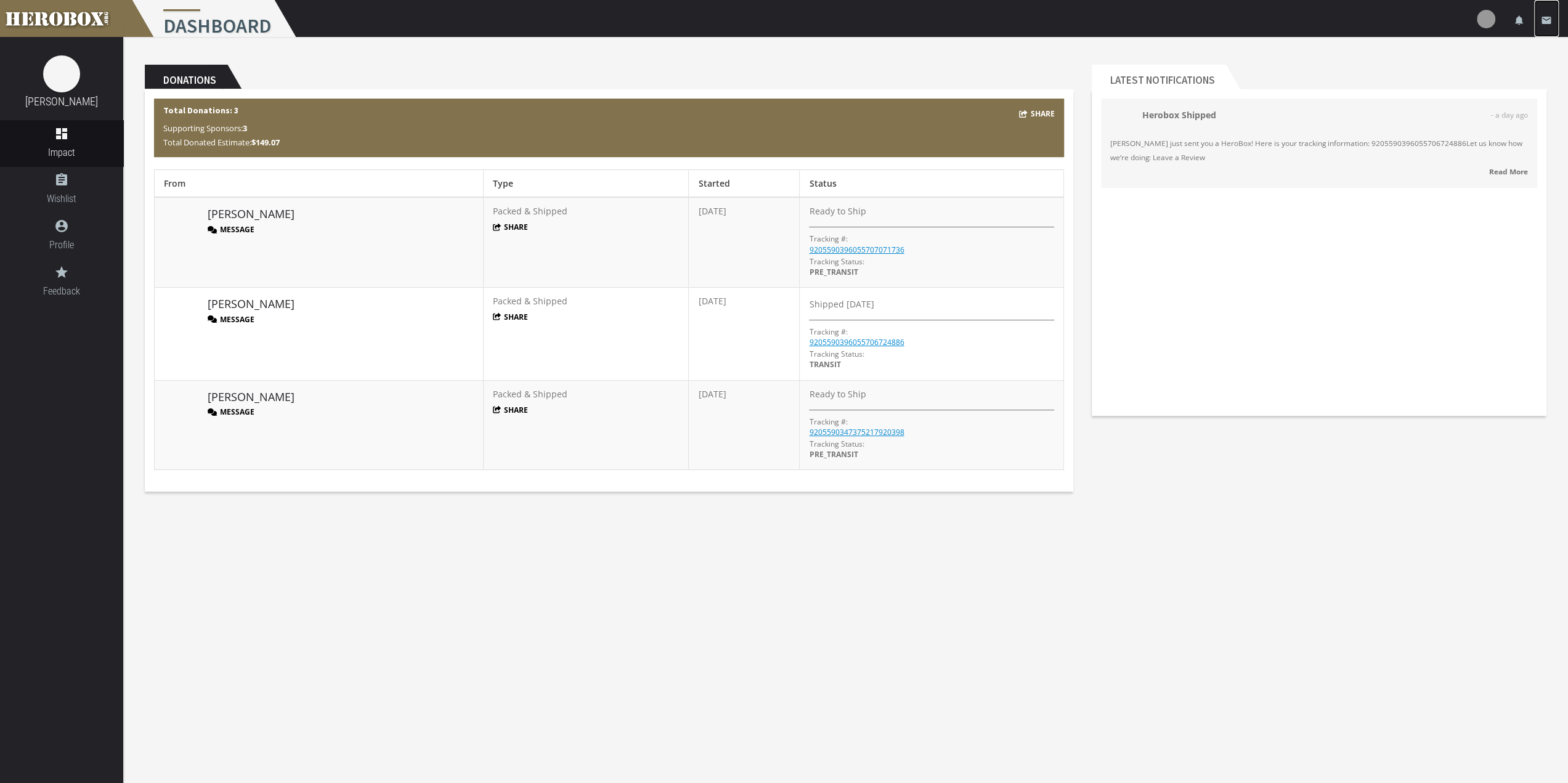
click at [1555, 18] on link "email" at bounding box center [1546, 18] width 25 height 37
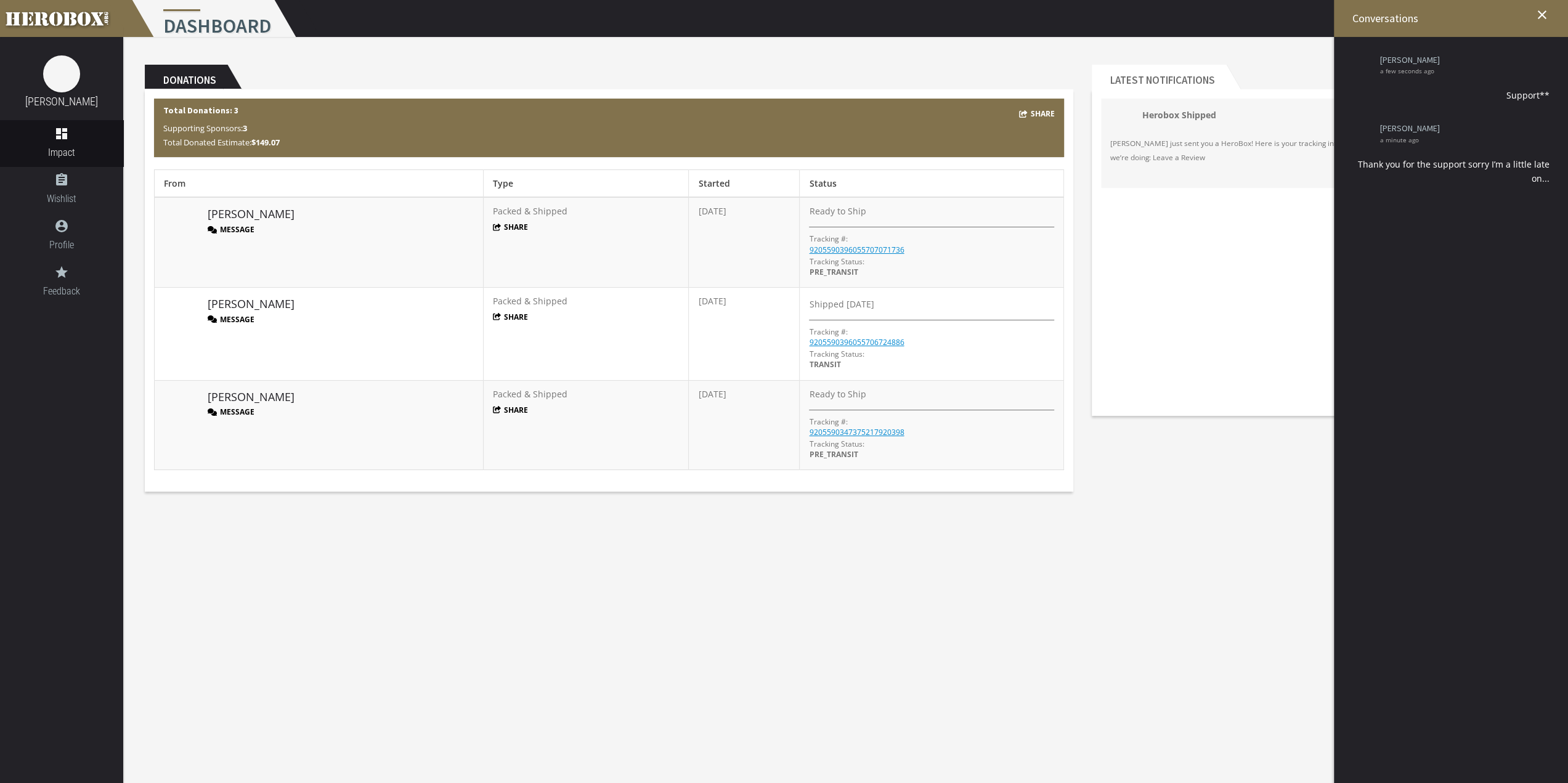
click at [231, 319] on button "Message" at bounding box center [231, 319] width 47 height 11
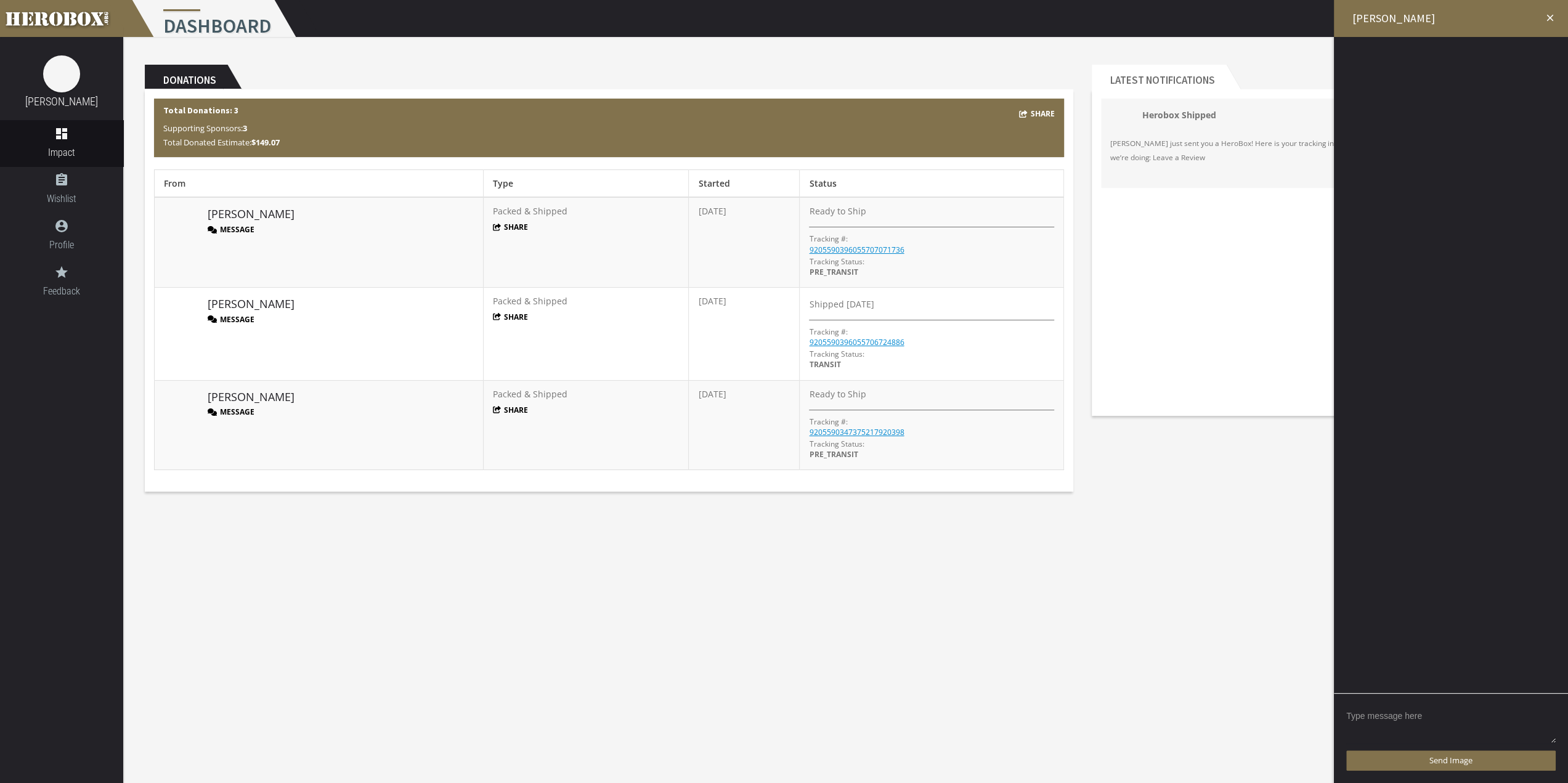
click at [1458, 740] on textarea at bounding box center [1451, 725] width 210 height 38
type textarea "T"
type textarea "Thanks for the support!!!!!!!!!!"
click at [1473, 761] on span "Send Message" at bounding box center [1451, 760] width 53 height 11
click at [70, 68] on img at bounding box center [61, 74] width 37 height 37
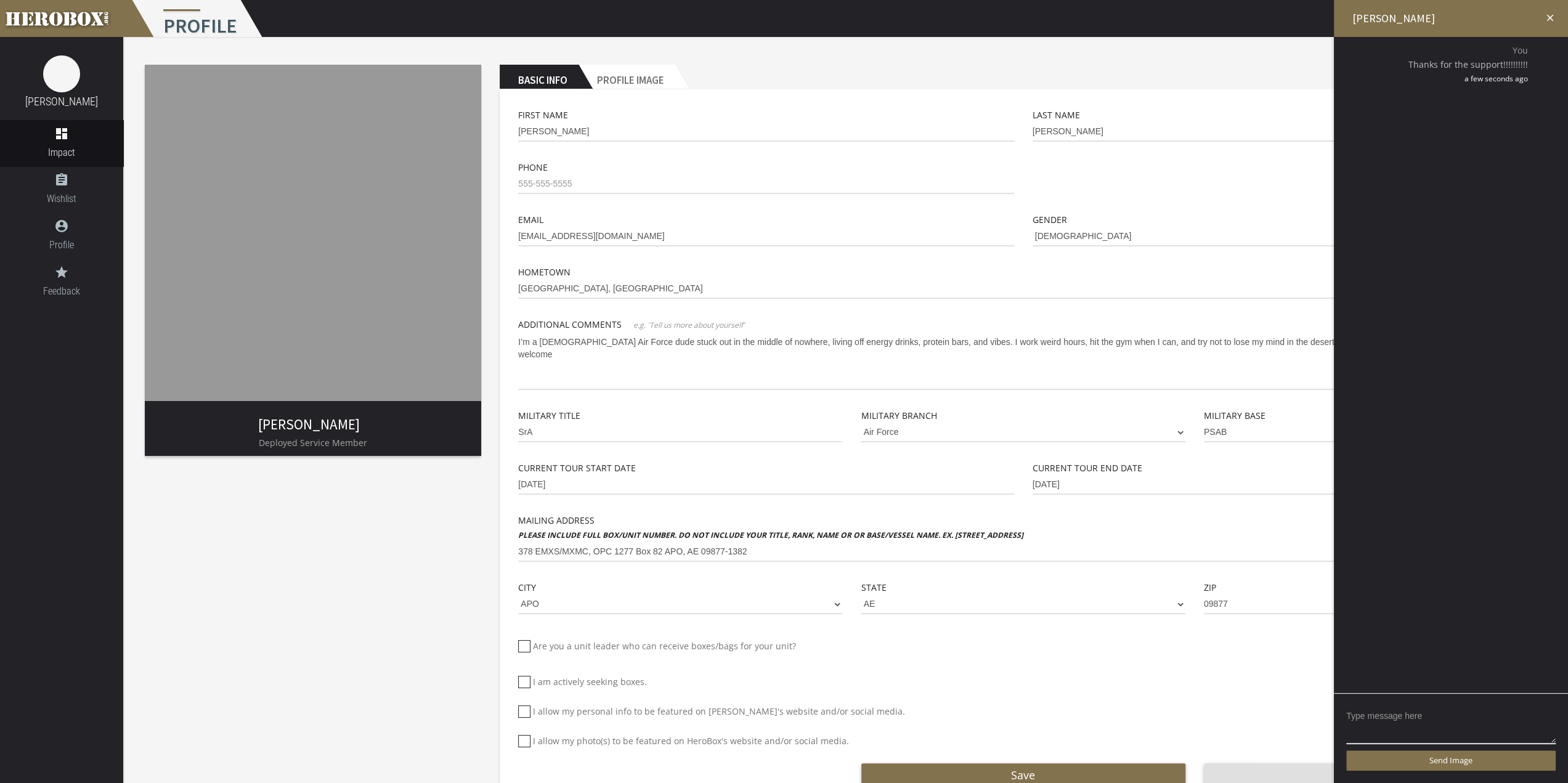
click at [1552, 15] on icon "close" at bounding box center [1550, 18] width 11 height 11
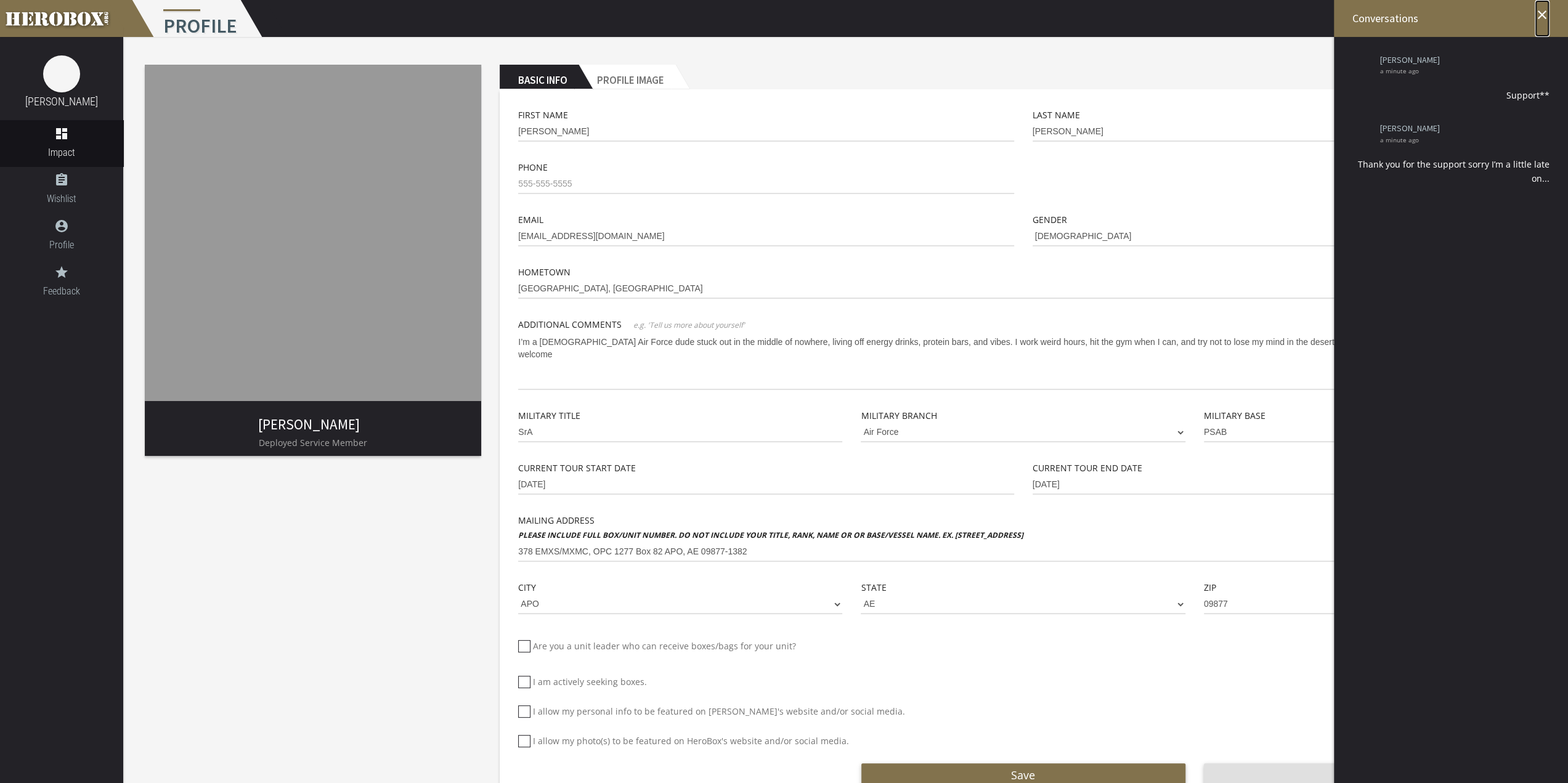
click at [1543, 13] on icon "close" at bounding box center [1541, 15] width 15 height 15
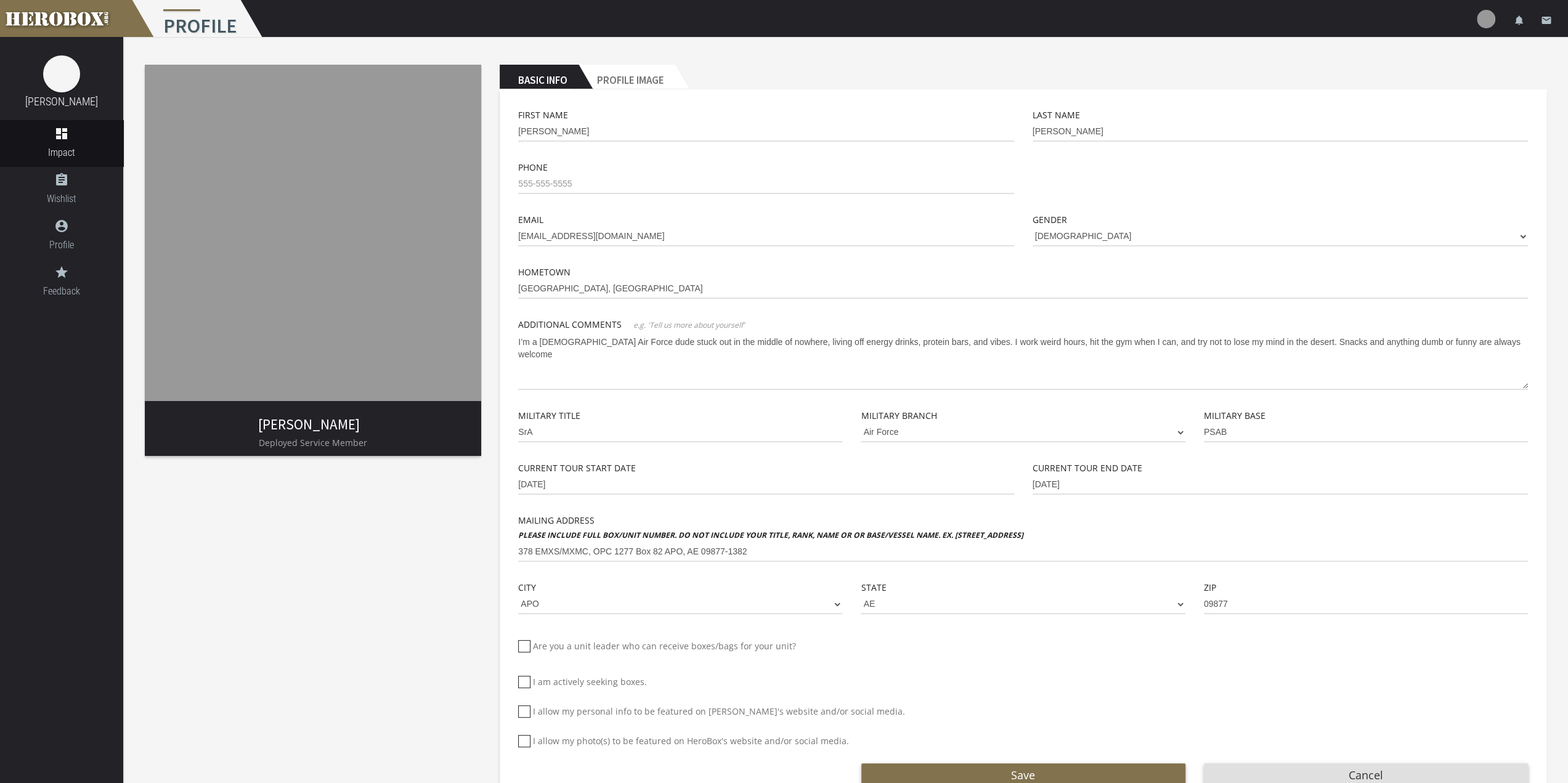
click at [290, 365] on img at bounding box center [313, 232] width 336 height 336
click at [324, 432] on link "[PERSON_NAME]" at bounding box center [309, 424] width 101 height 18
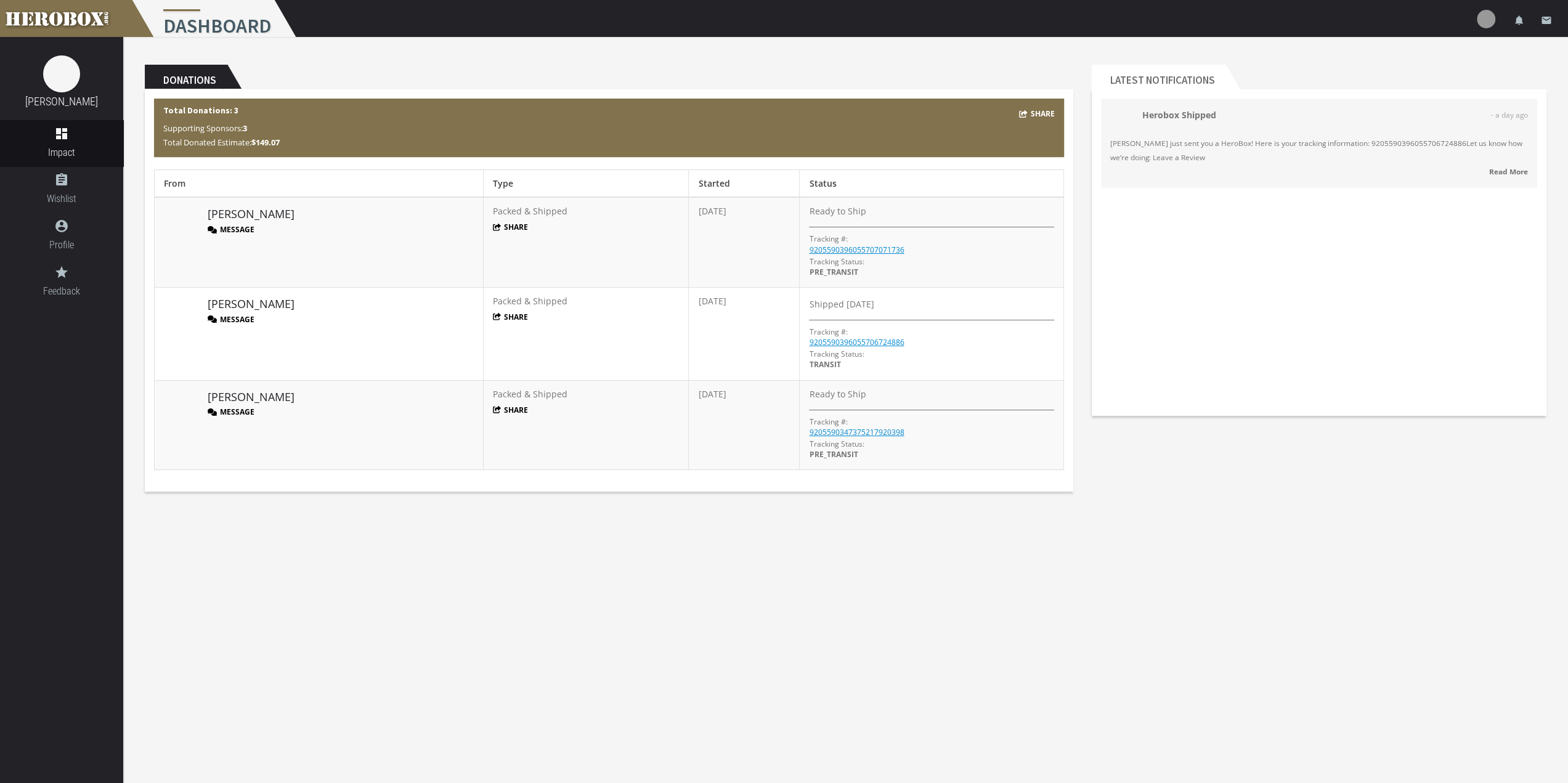
drag, startPoint x: 328, startPoint y: 283, endPoint x: 702, endPoint y: 267, distance: 374.3
click at [702, 267] on td "[DATE]" at bounding box center [744, 242] width 111 height 90
click at [850, 245] on link "9205590396055707071736" at bounding box center [857, 250] width 95 height 11
click at [75, 272] on icon "grade" at bounding box center [61, 272] width 123 height 15
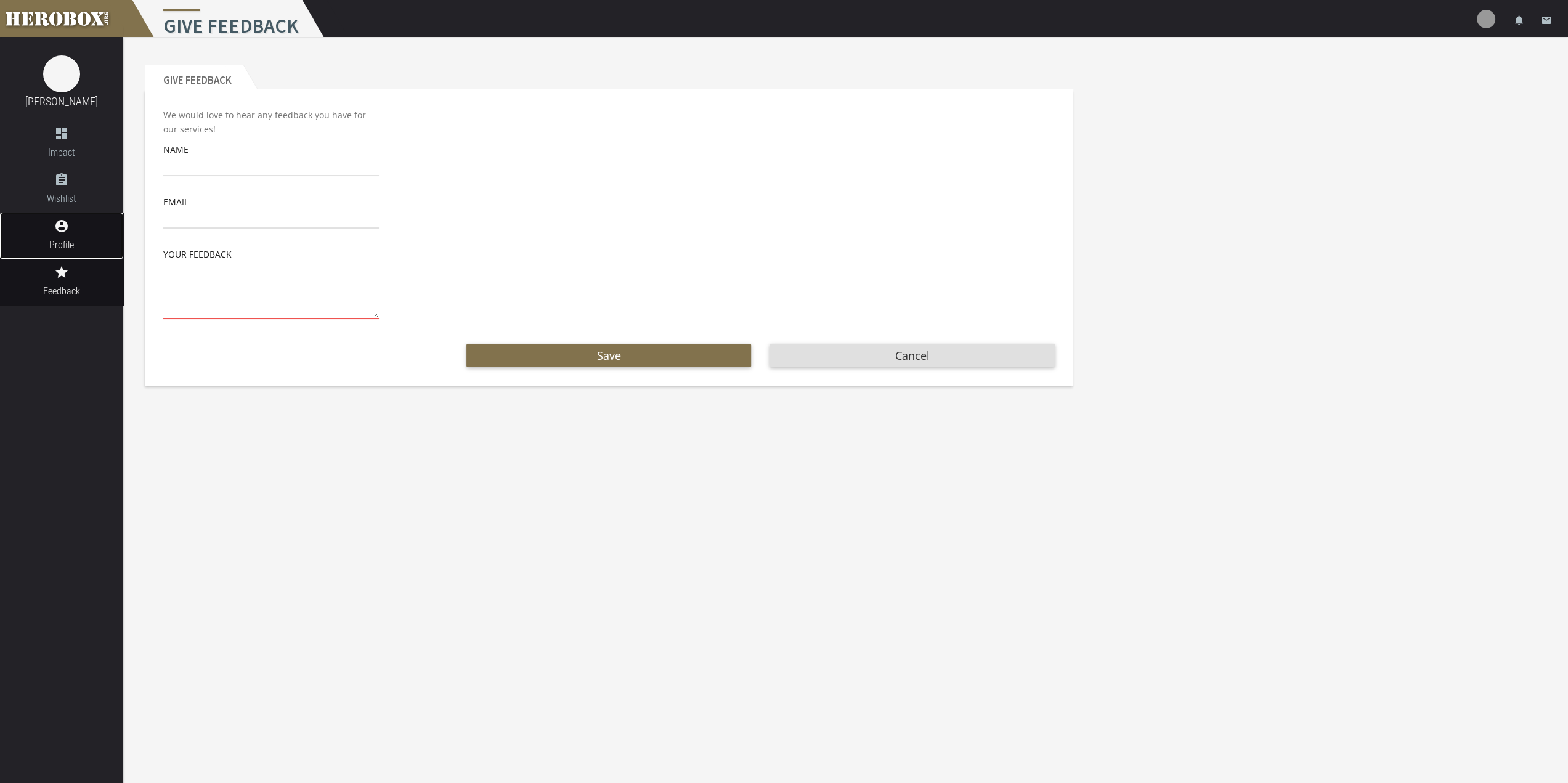
click at [72, 238] on span "Profile" at bounding box center [61, 245] width 123 height 15
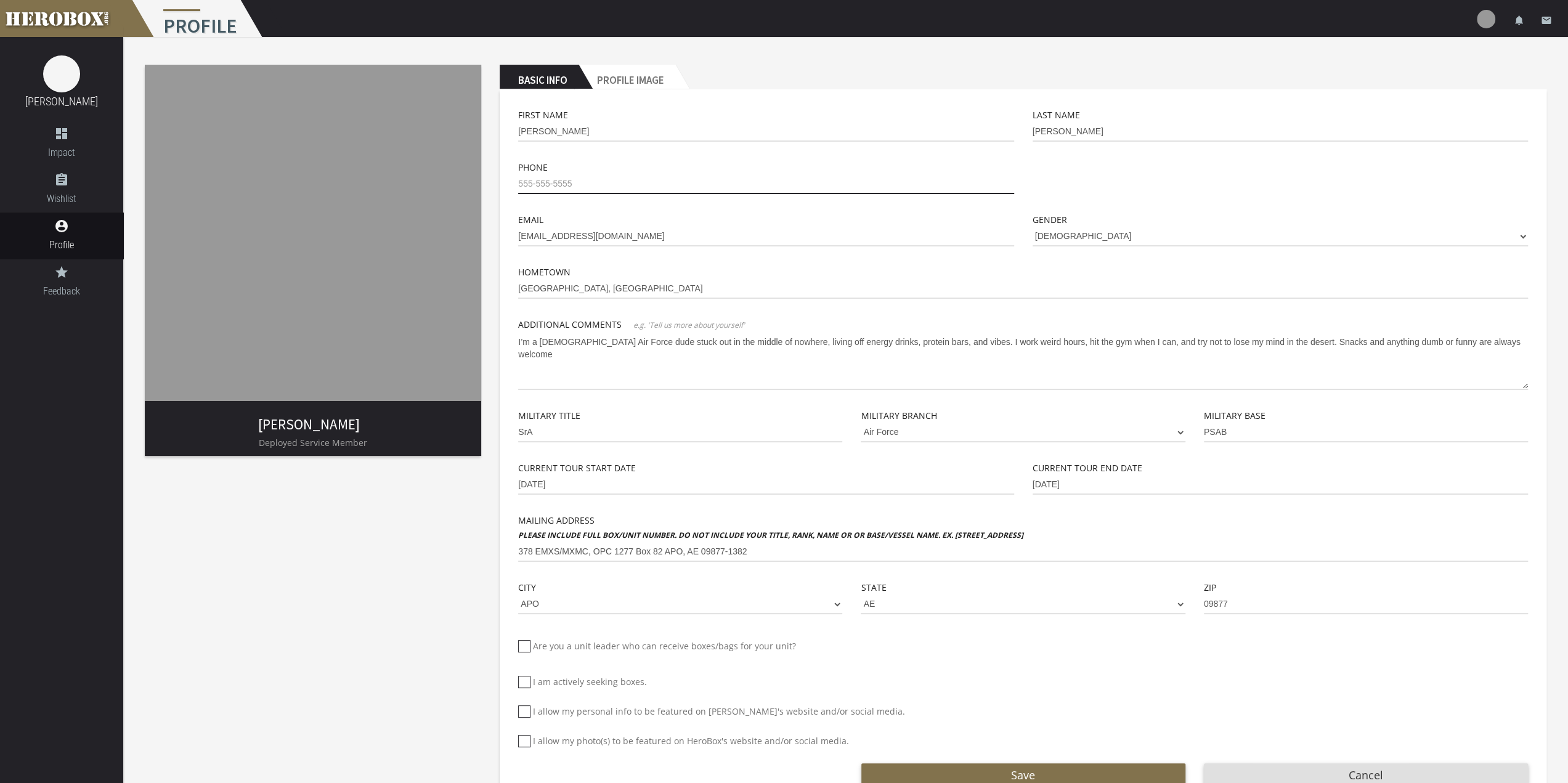
click at [559, 180] on input "tel" at bounding box center [766, 184] width 495 height 20
click at [634, 80] on h2 "Profile Image" at bounding box center [627, 77] width 97 height 25
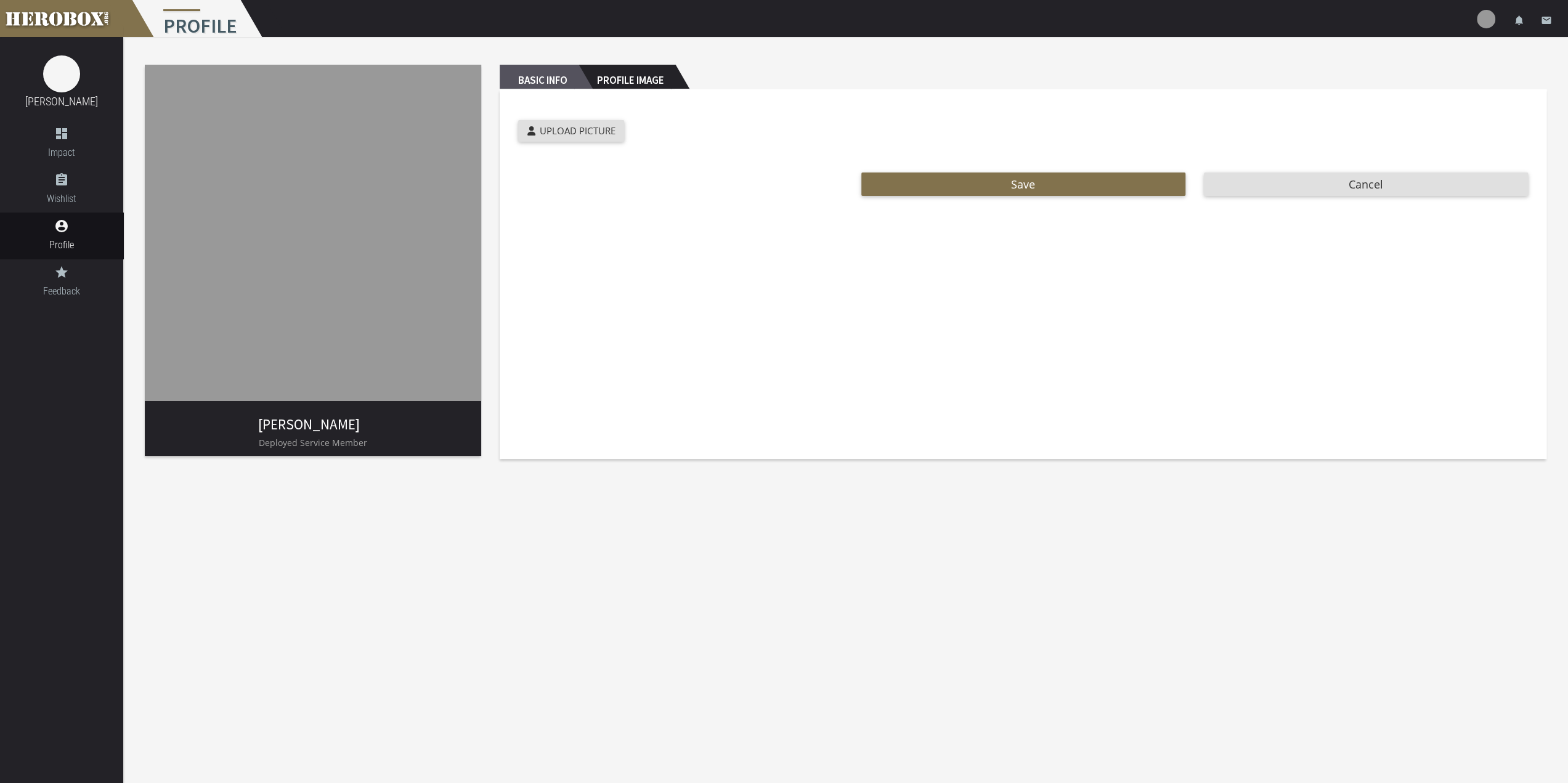
click at [527, 70] on h2 "Basic Info" at bounding box center [539, 77] width 79 height 25
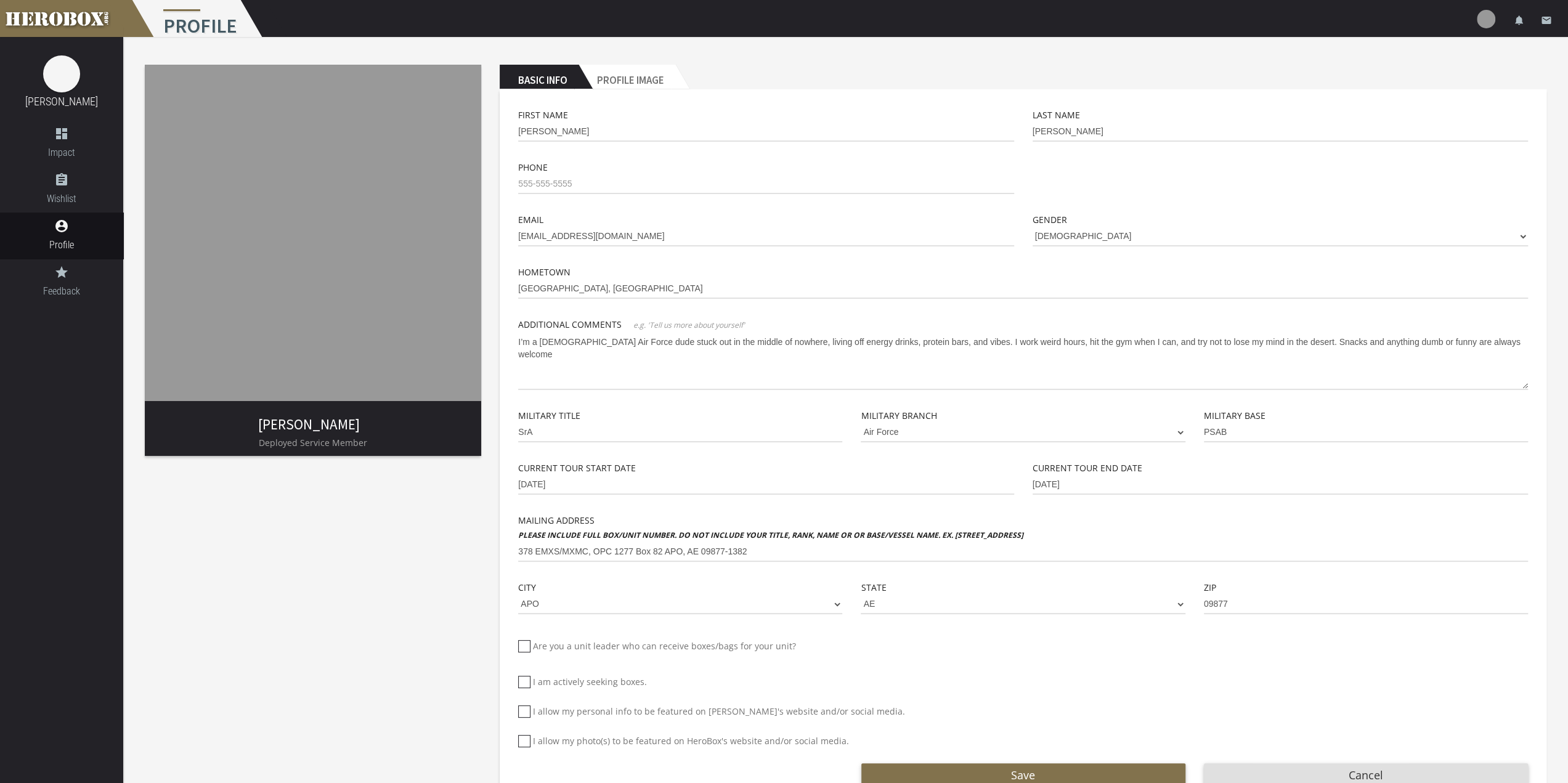
click at [371, 180] on img at bounding box center [313, 232] width 336 height 336
click at [83, 95] on link "[PERSON_NAME]" at bounding box center [61, 101] width 73 height 13
click at [77, 186] on icon "assignment" at bounding box center [61, 179] width 123 height 15
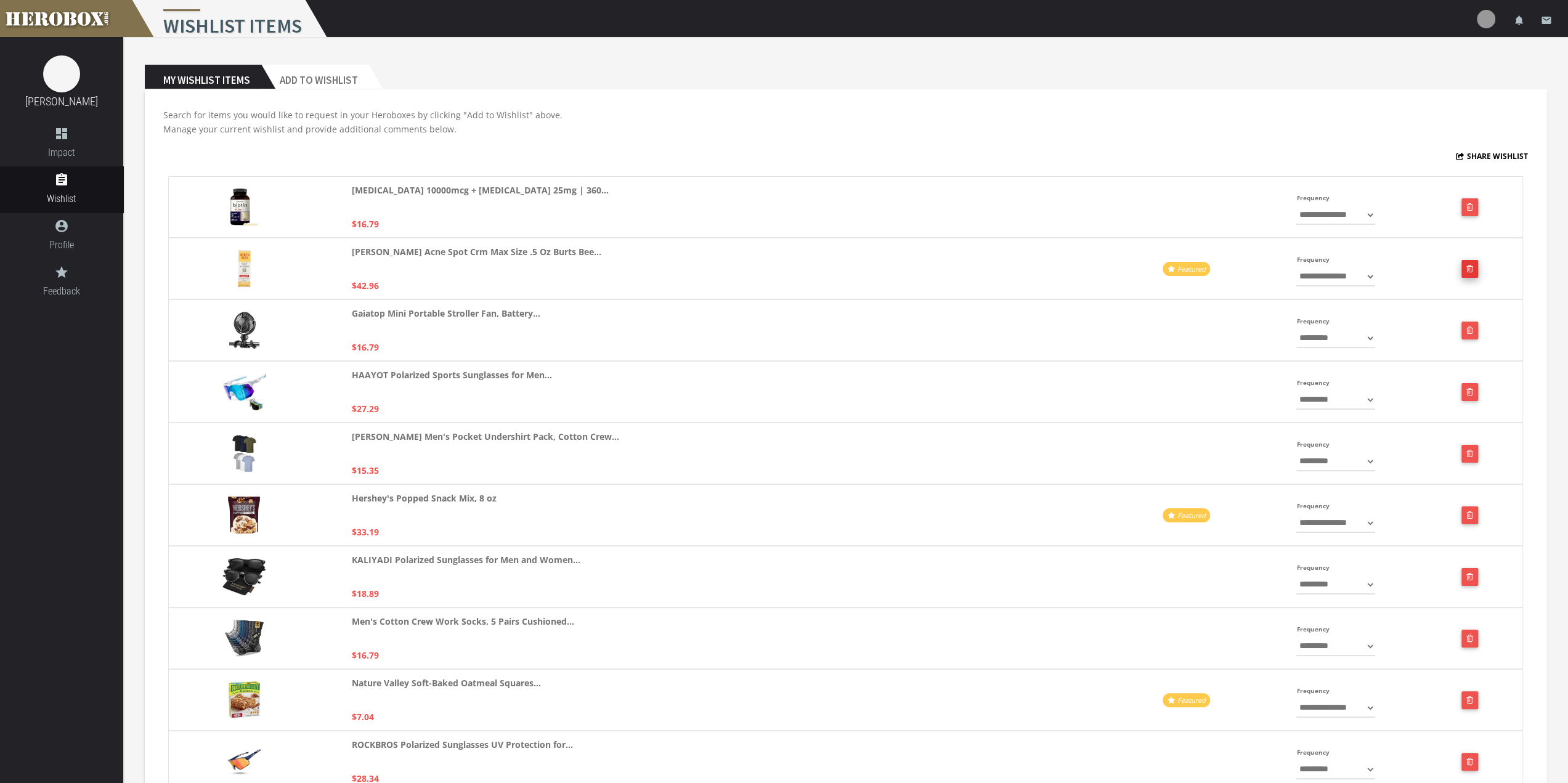
click at [1474, 266] on button "button" at bounding box center [1470, 269] width 16 height 18
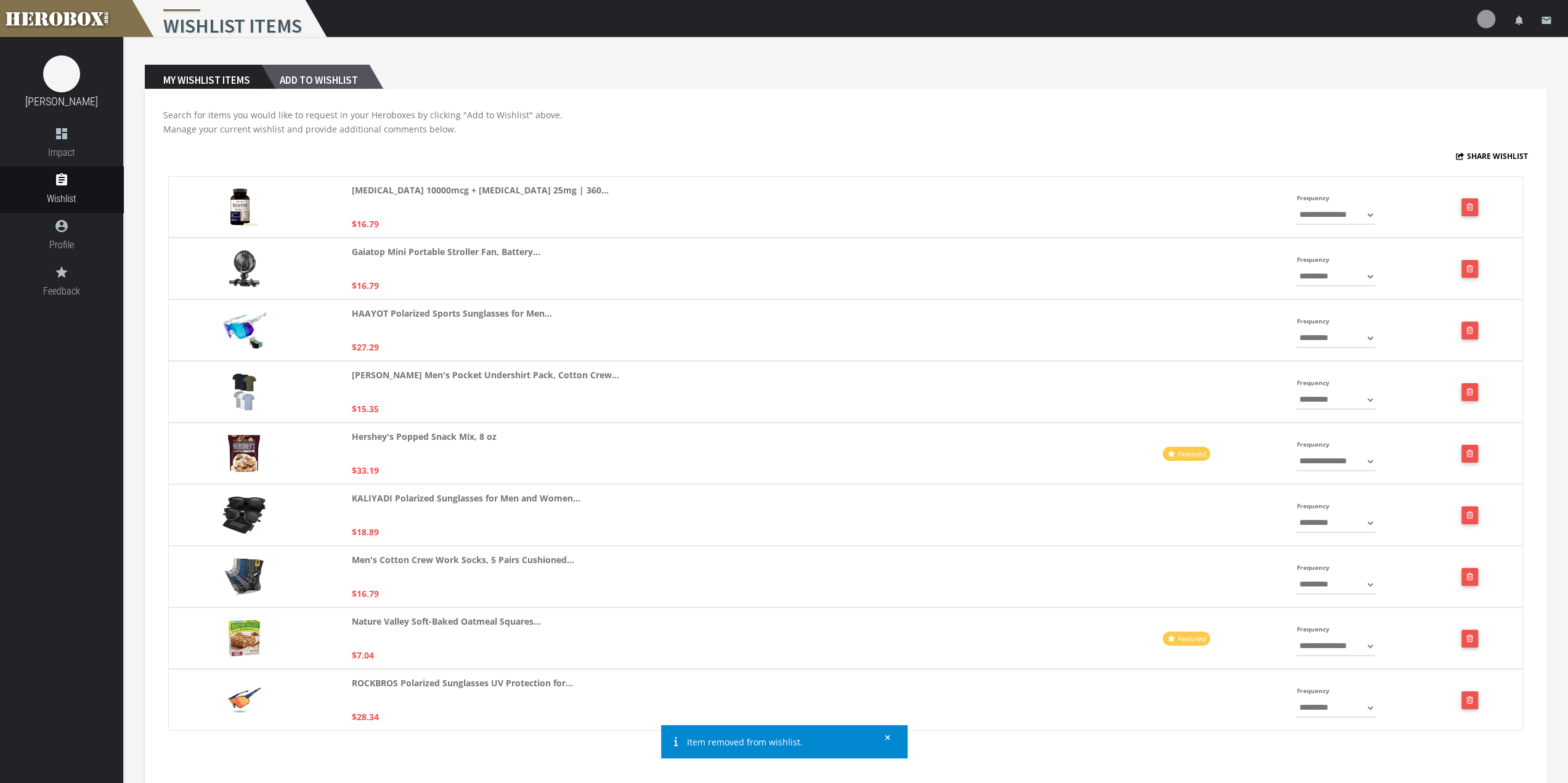
click at [302, 83] on h2 "Add to Wishlist" at bounding box center [315, 77] width 108 height 25
